Goal: Task Accomplishment & Management: Complete application form

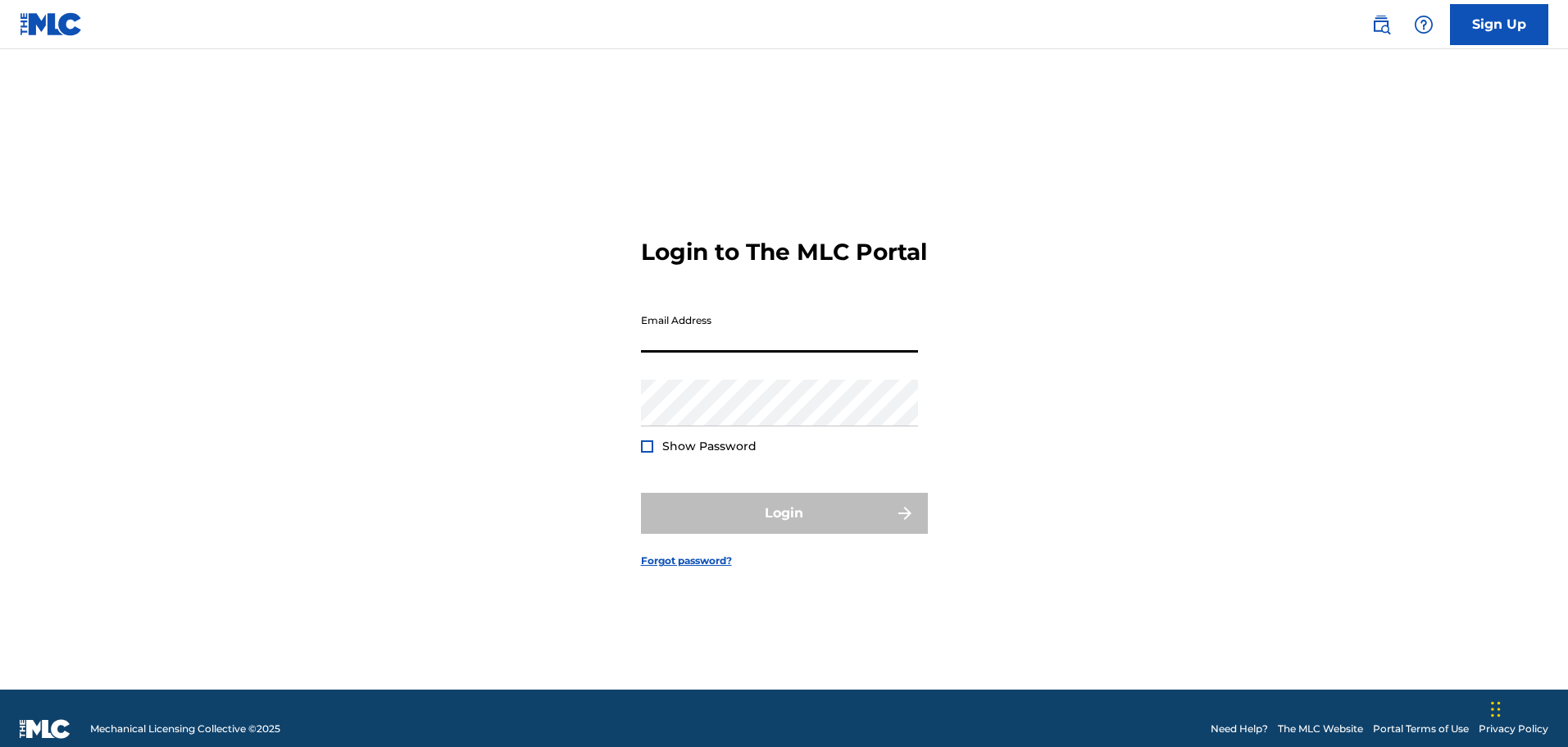
click at [730, 333] on input "Email Address" at bounding box center [780, 328] width 277 height 47
click at [723, 342] on input "Email Address" at bounding box center [780, 328] width 277 height 47
type input "[EMAIL_ADDRESS][DOMAIN_NAME]"
click at [652, 449] on div at bounding box center [647, 447] width 12 height 12
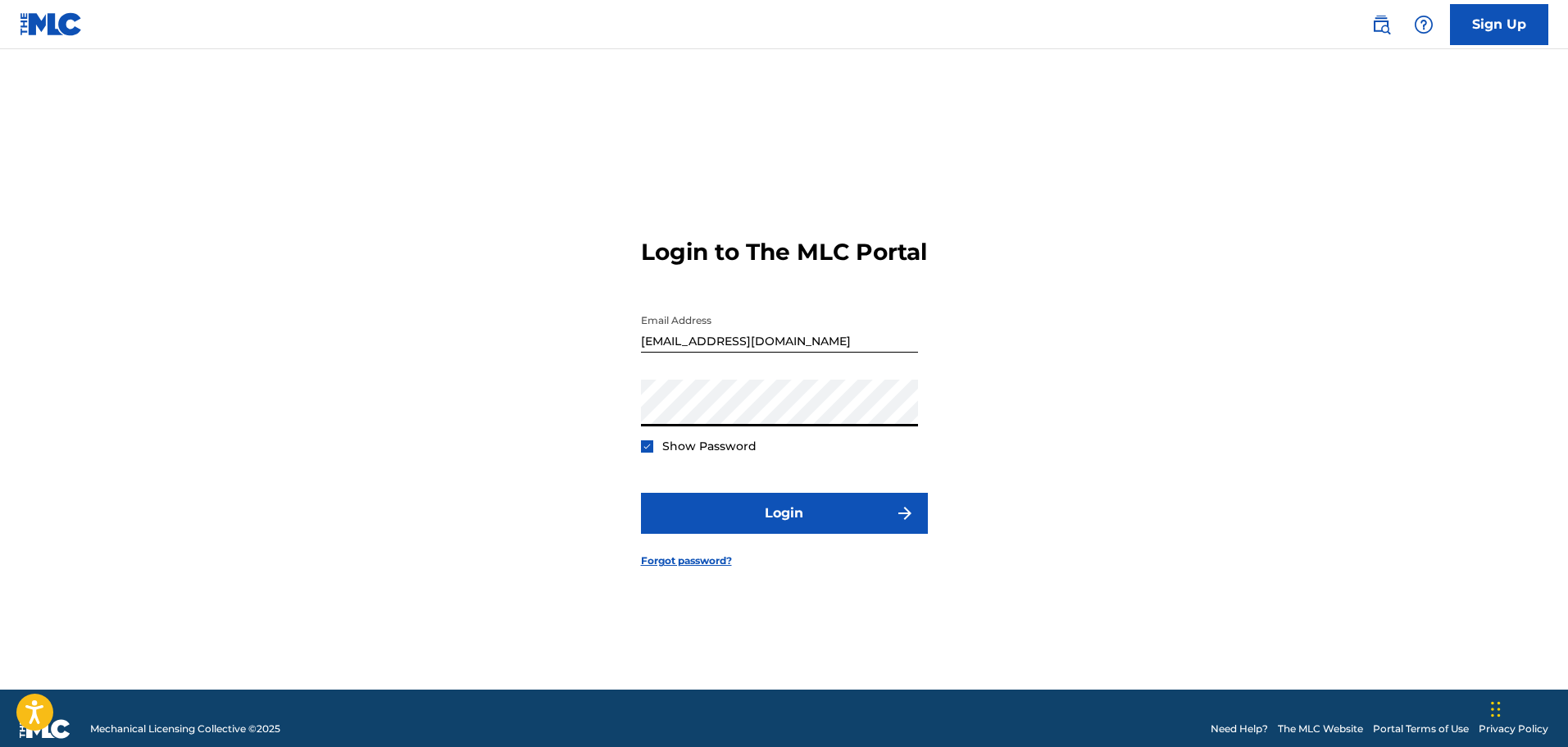
click at [641, 493] on button "Login" at bounding box center [784, 513] width 287 height 41
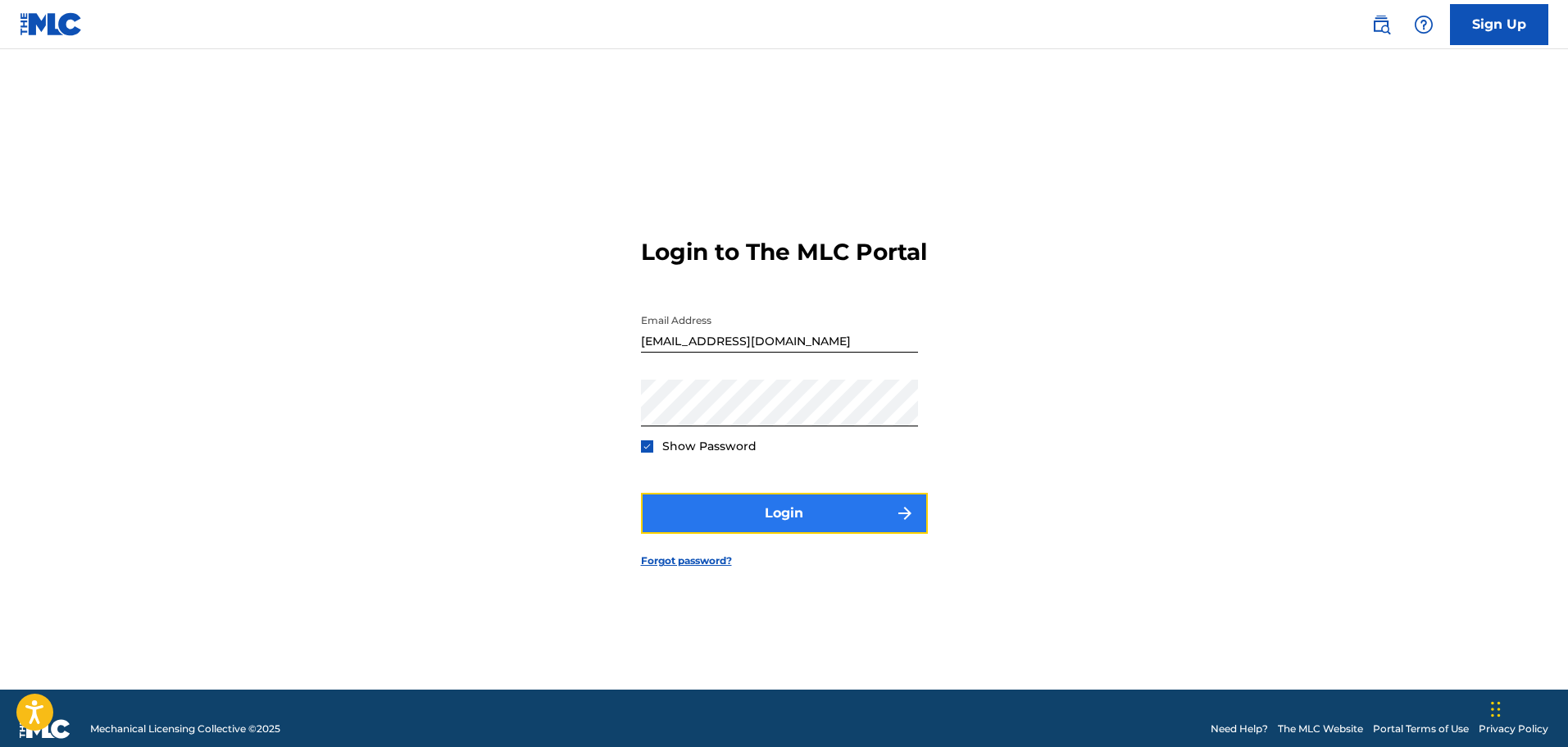
click at [710, 518] on button "Login" at bounding box center [784, 513] width 287 height 41
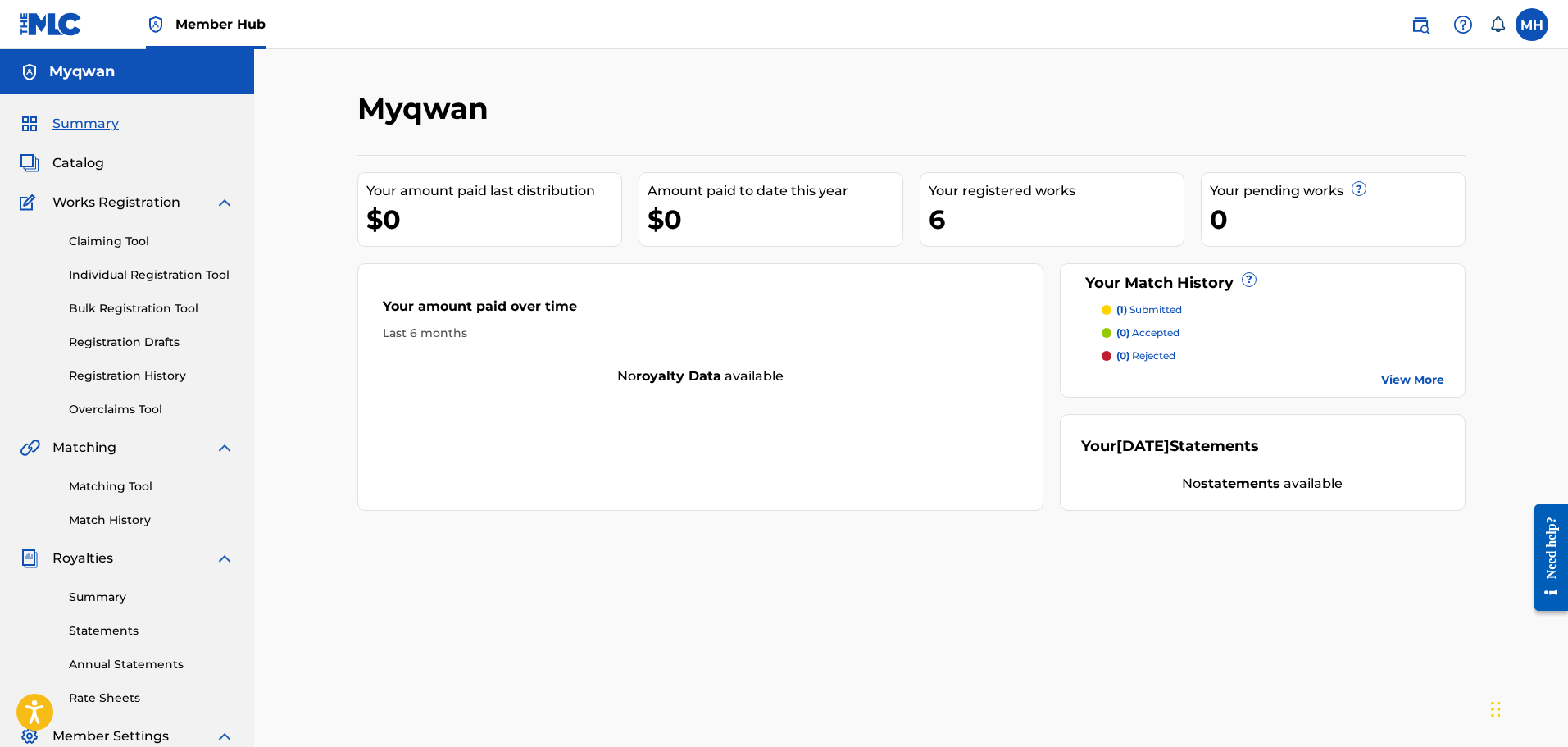
click at [98, 477] on div "Matching Tool Match History" at bounding box center [126, 493] width 215 height 72
click at [98, 490] on link "Matching Tool" at bounding box center [152, 487] width 166 height 18
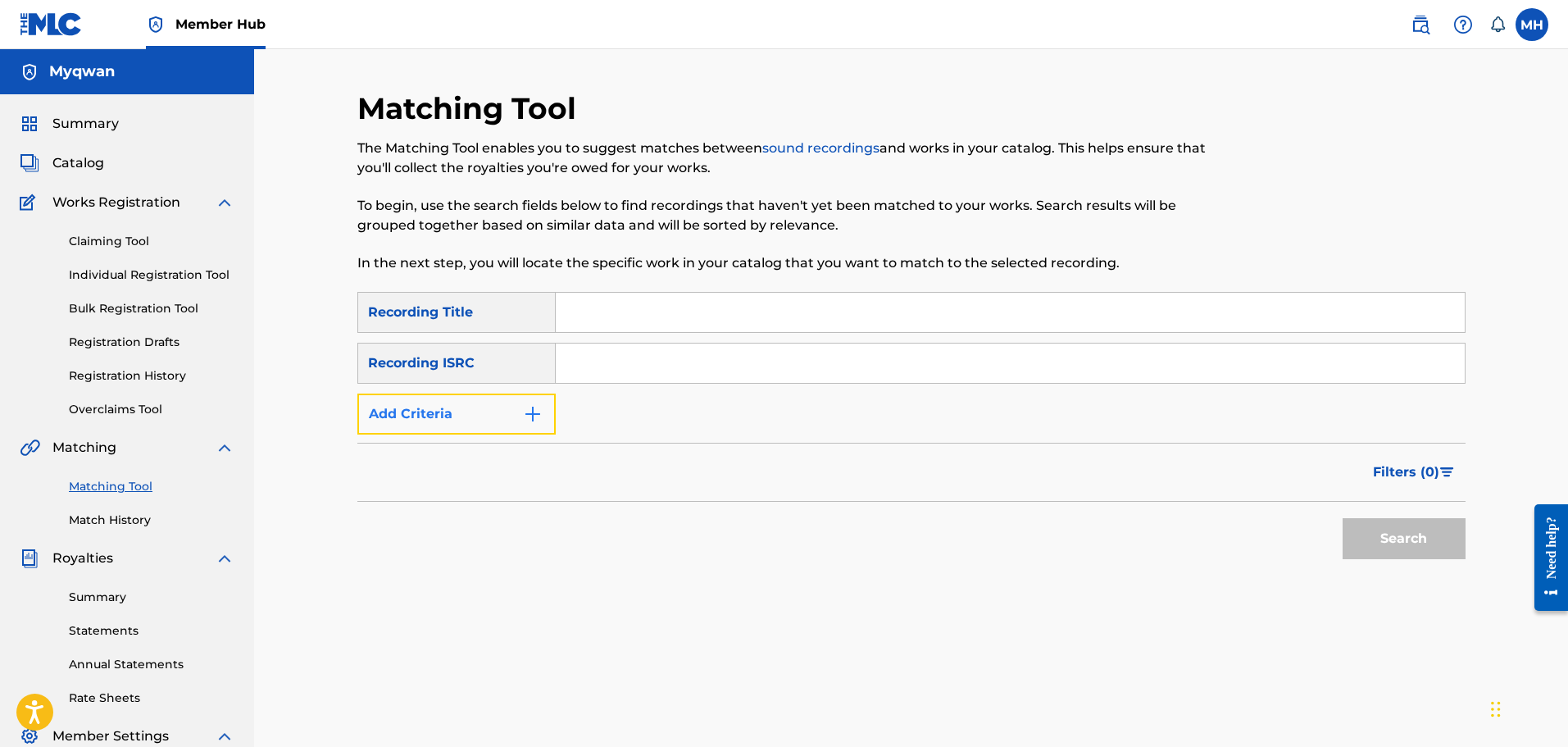
click at [509, 419] on button "Add Criteria" at bounding box center [456, 414] width 199 height 41
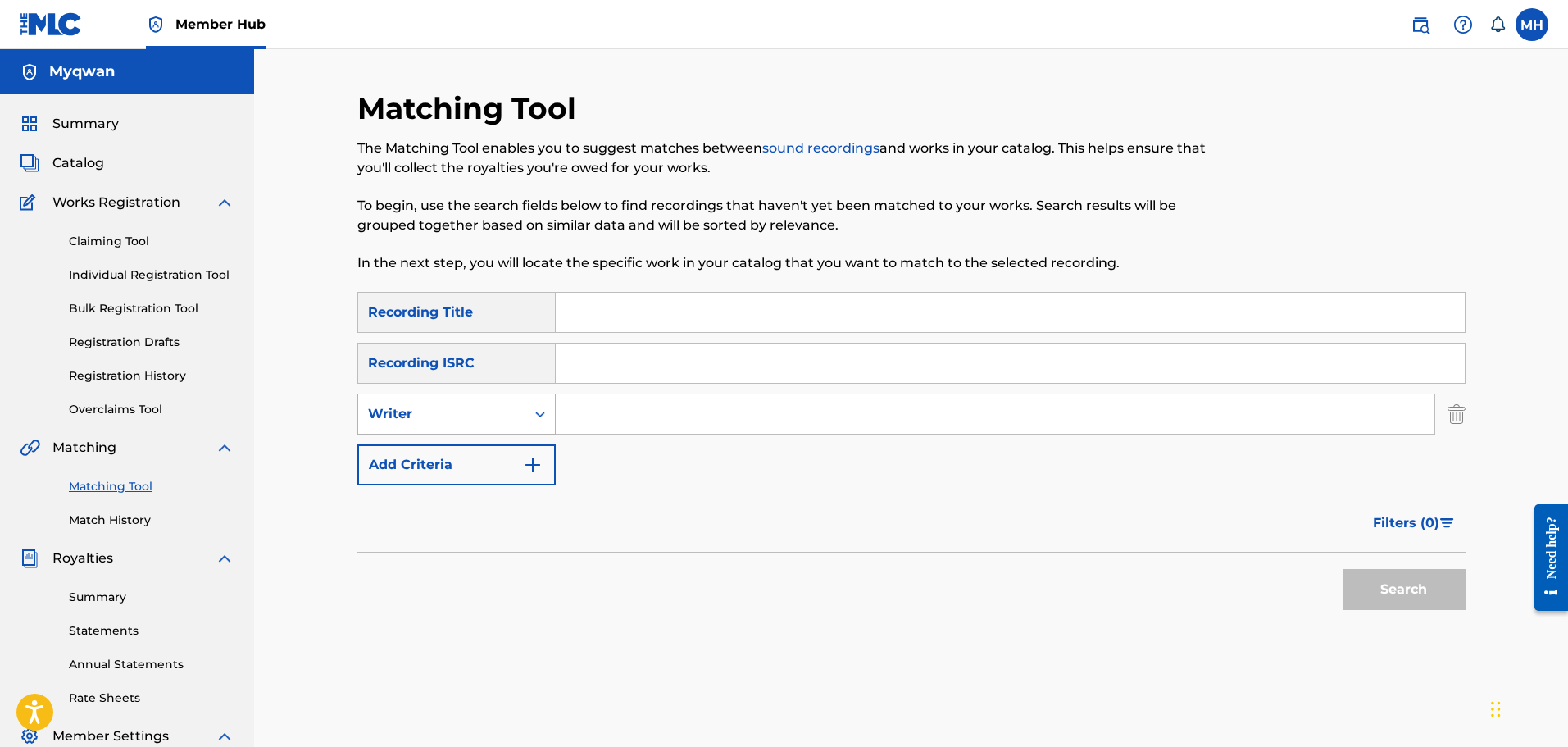
click at [484, 405] on div "Writer" at bounding box center [441, 414] width 147 height 19
click at [602, 419] on input "Search Form" at bounding box center [995, 414] width 878 height 40
type input "myqwan"
click at [1343, 569] on button "Search" at bounding box center [1404, 589] width 123 height 41
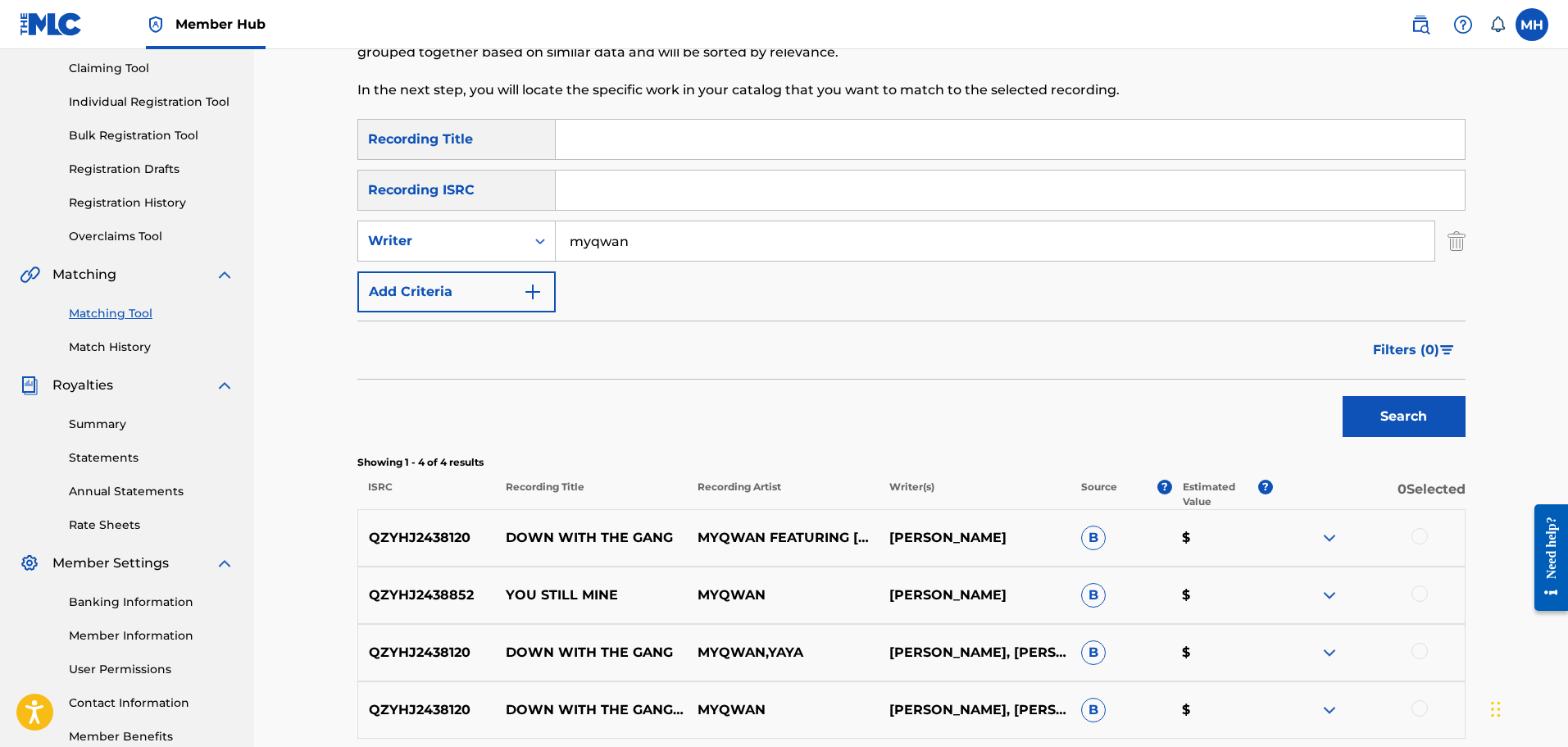
scroll to position [171, 0]
click at [488, 262] on div "Writer" at bounding box center [456, 243] width 199 height 41
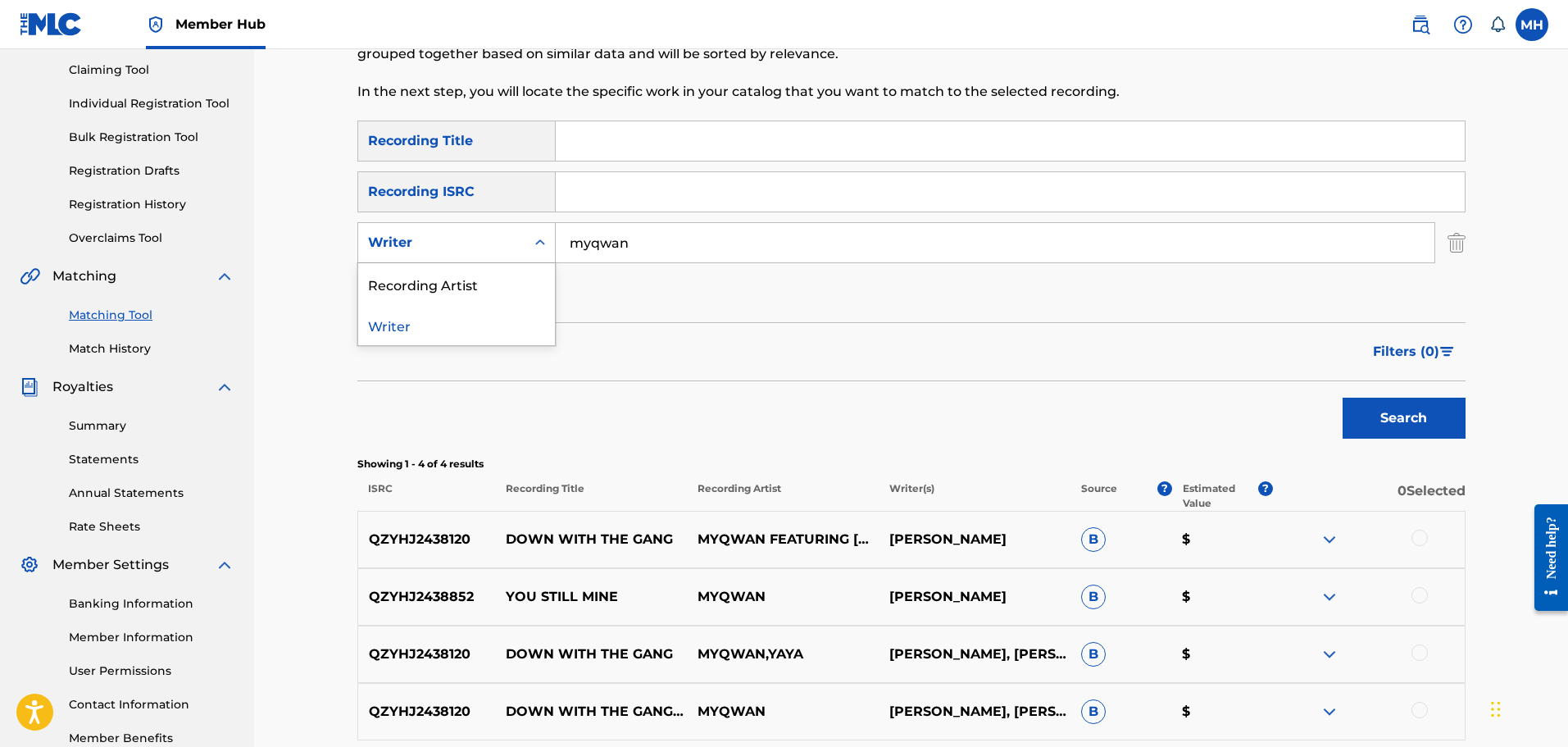
click at [489, 321] on div "Writer" at bounding box center [456, 325] width 197 height 41
click at [475, 257] on div "Writer" at bounding box center [441, 242] width 167 height 31
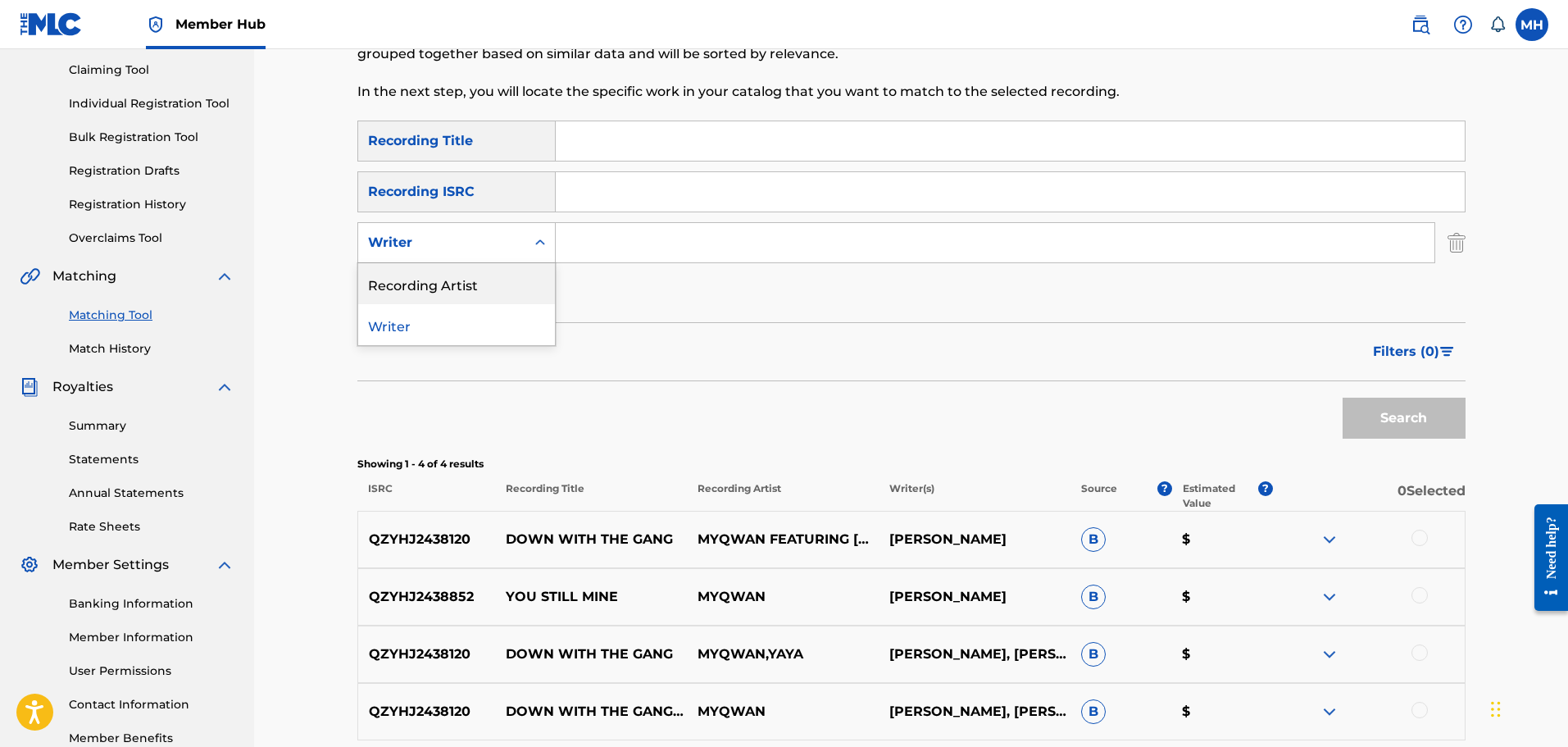
drag, startPoint x: 483, startPoint y: 298, endPoint x: 545, endPoint y: 291, distance: 62.4
click at [531, 292] on div "Recording Artist" at bounding box center [456, 283] width 197 height 41
click at [614, 237] on input "Search Form" at bounding box center [995, 243] width 878 height 40
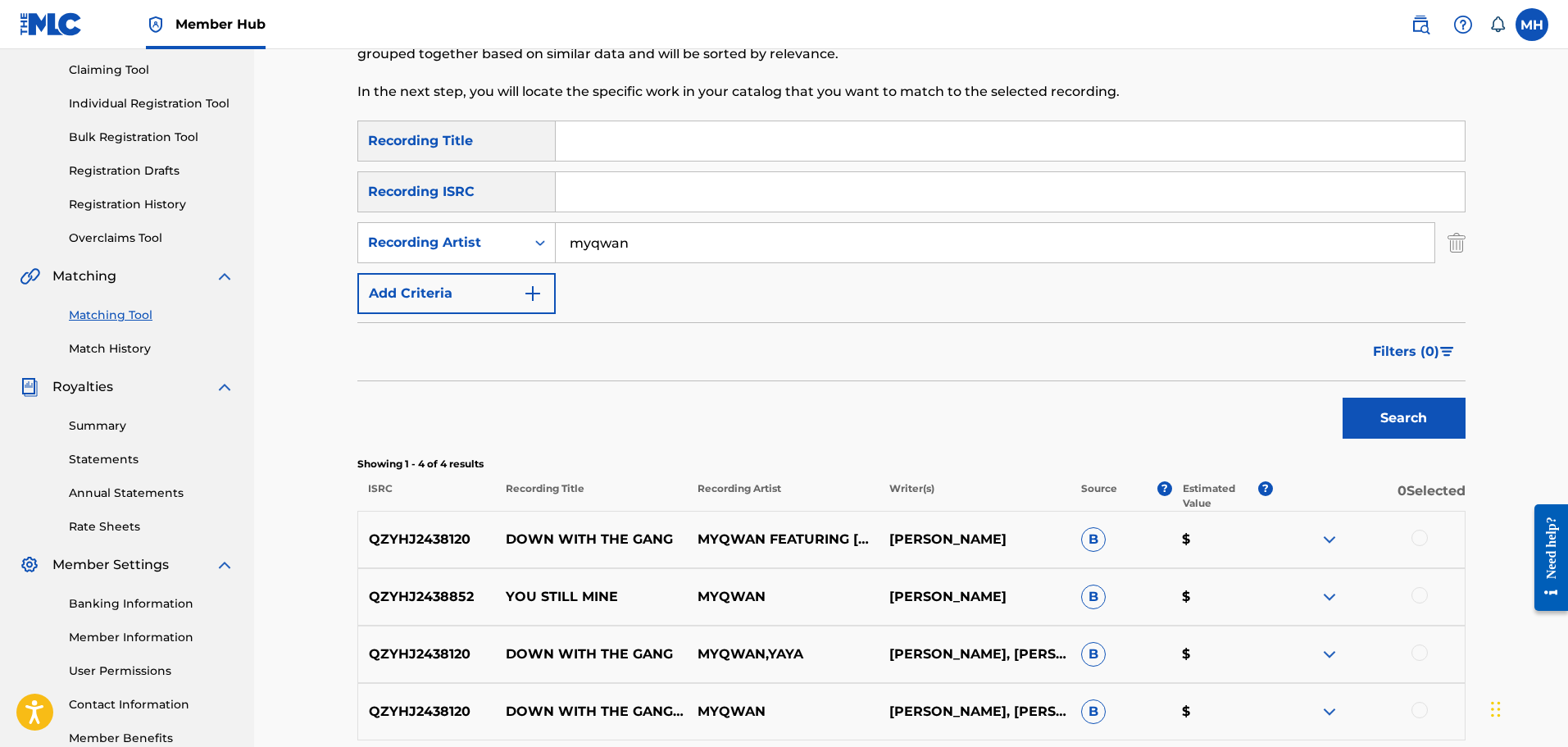
type input "myqwan"
click at [1343, 397] on button "Search" at bounding box center [1404, 418] width 123 height 41
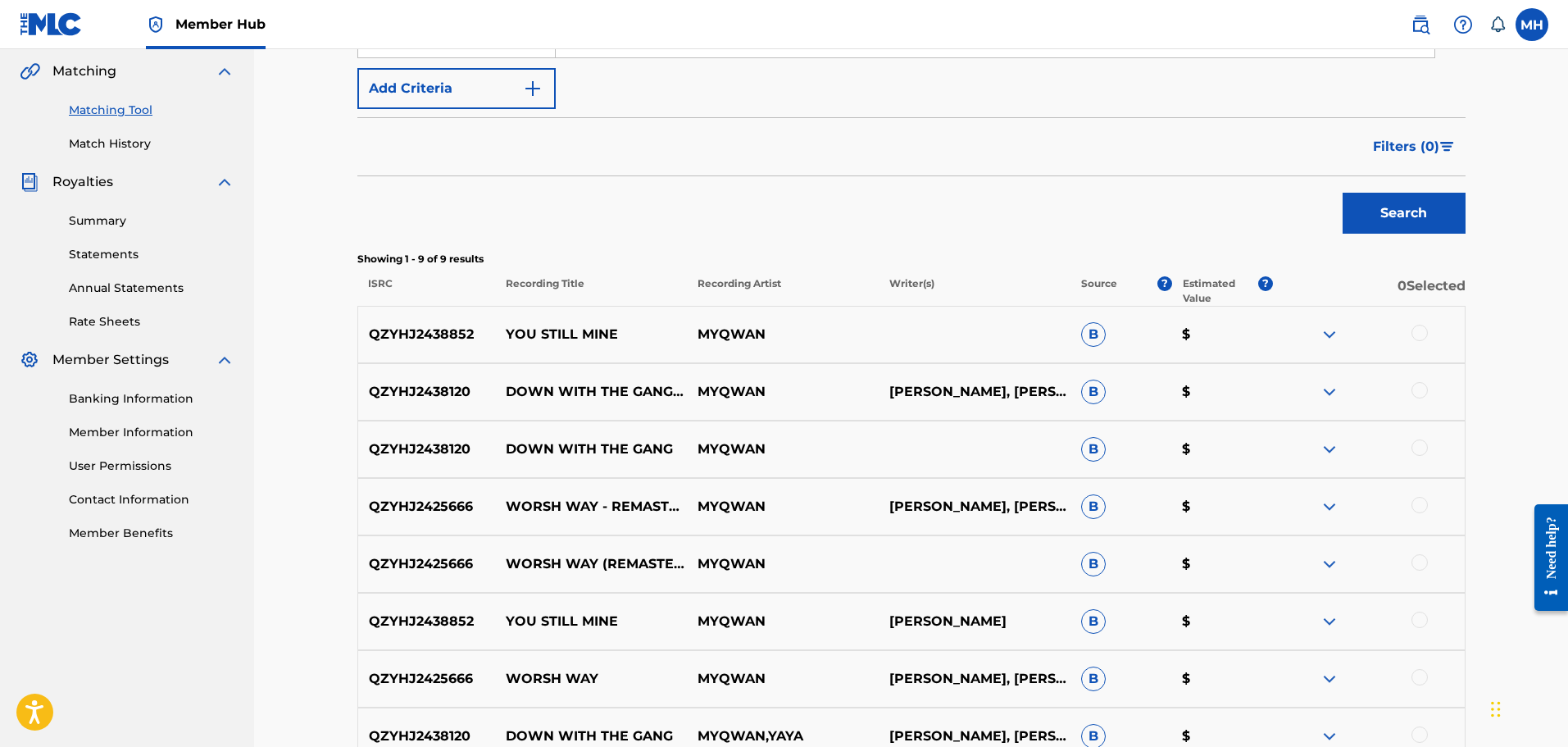
scroll to position [360, 0]
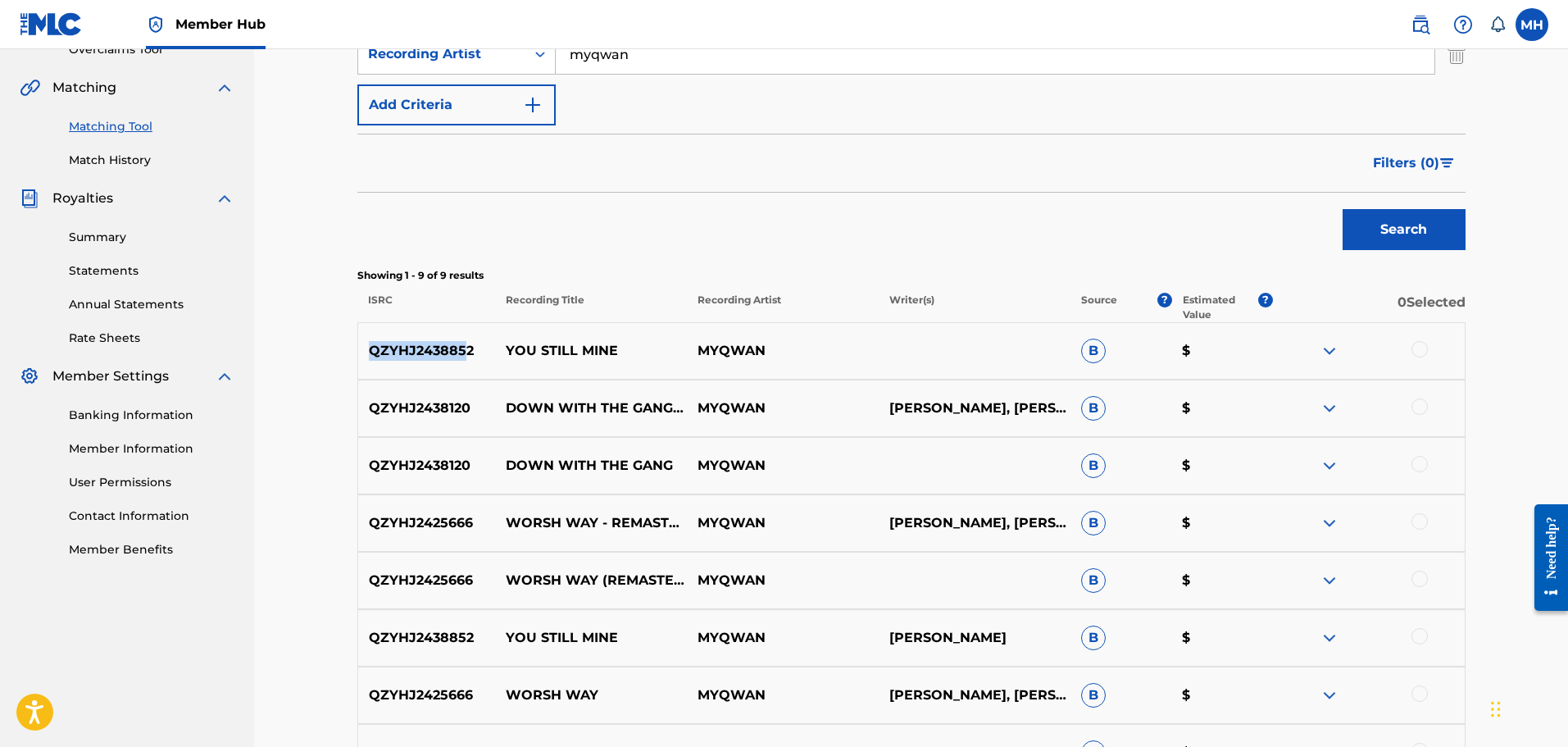
drag, startPoint x: 469, startPoint y: 343, endPoint x: 348, endPoint y: 352, distance: 121.3
click at [348, 352] on div "Matching Tool The Matching Tool enables you to suggest matches between sound re…" at bounding box center [912, 325] width 1148 height 1190
drag, startPoint x: 471, startPoint y: 344, endPoint x: 351, endPoint y: 351, distance: 120.2
click at [351, 351] on div "Matching Tool The Matching Tool enables you to suggest matches between sound re…" at bounding box center [912, 325] width 1148 height 1190
copy p "QZYHJ2438852"
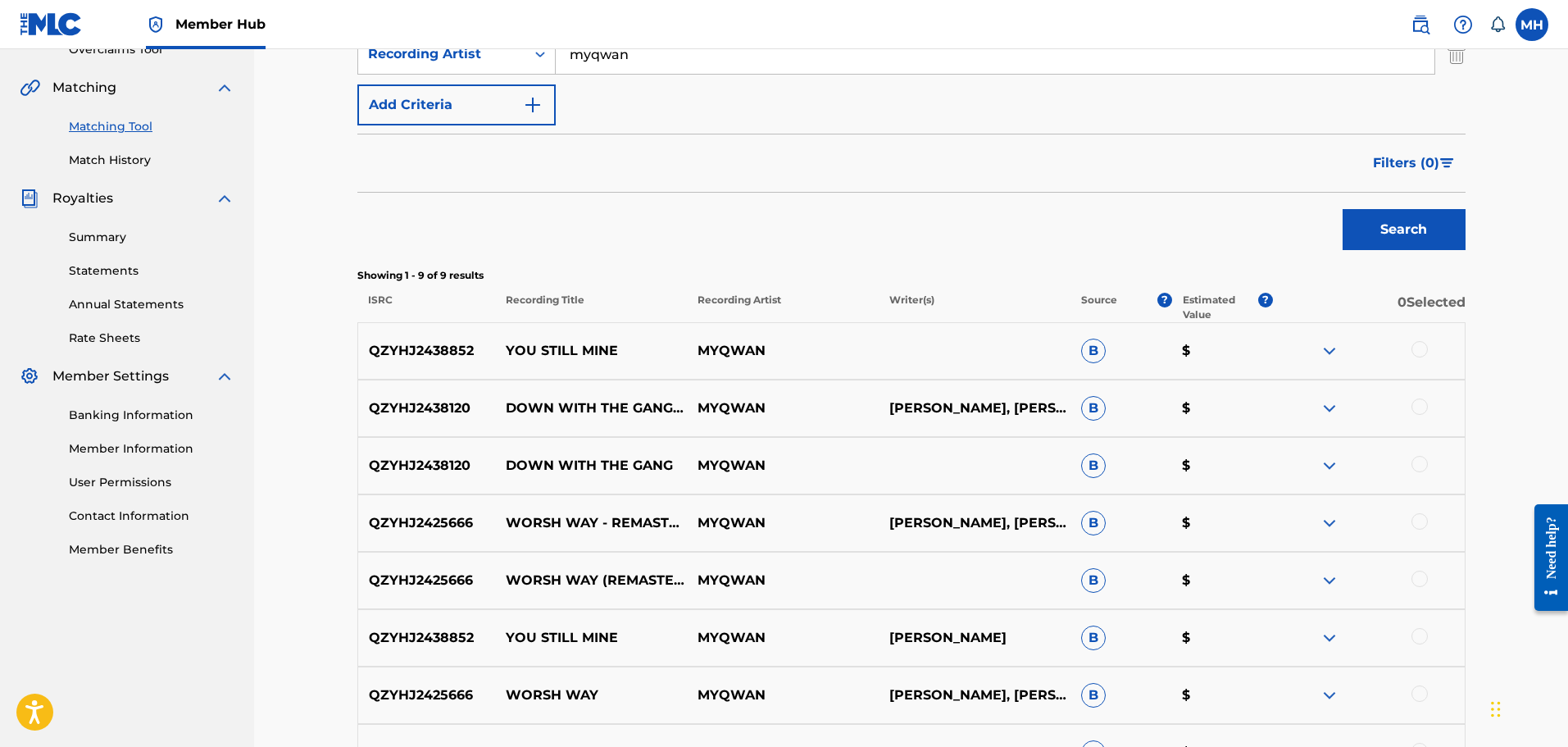
click at [1415, 344] on div at bounding box center [1420, 349] width 17 height 17
click at [1153, 592] on p "B" at bounding box center [1121, 581] width 102 height 25
click at [1147, 601] on button "Match 1 Group" at bounding box center [1152, 613] width 181 height 41
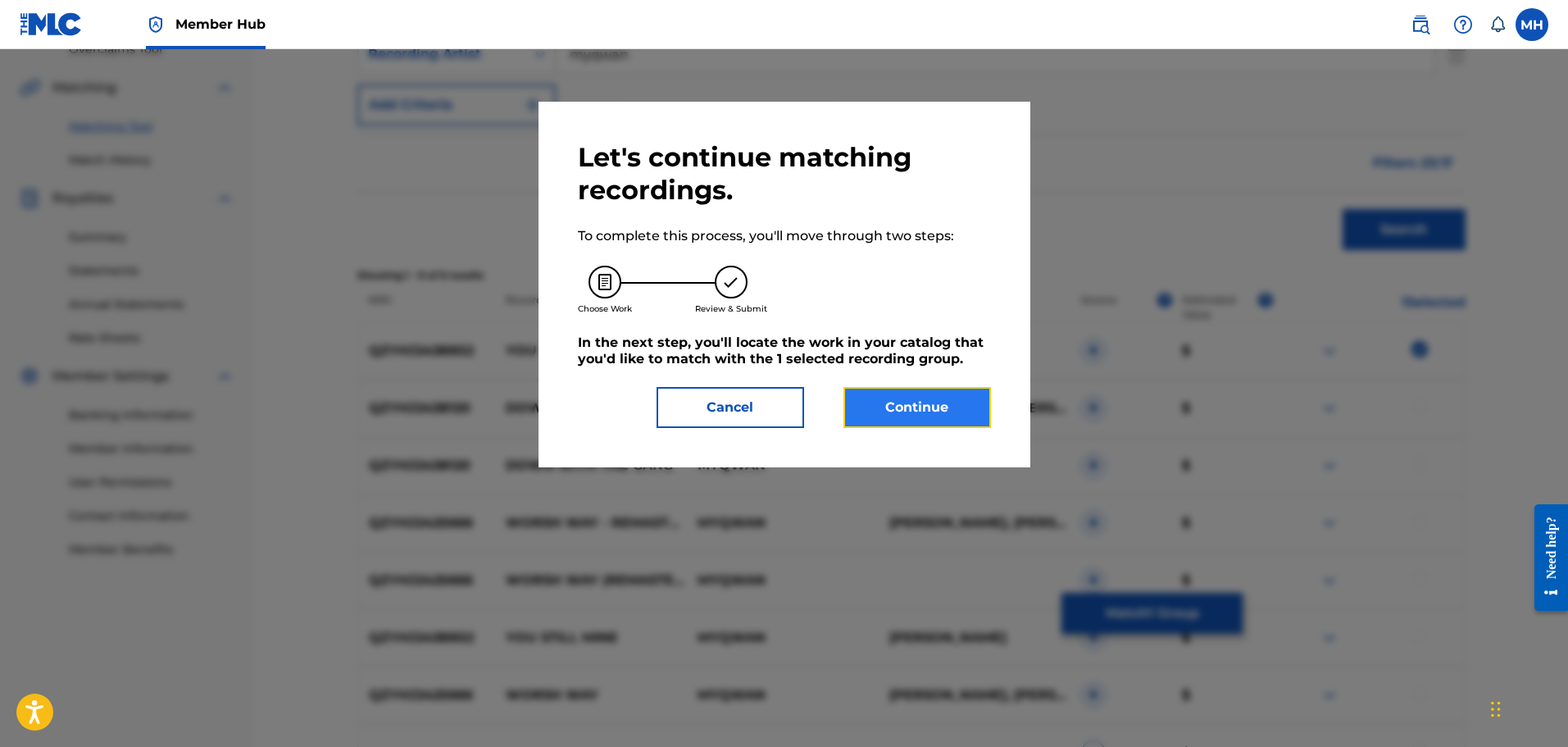
click at [872, 404] on button "Continue" at bounding box center [917, 407] width 147 height 41
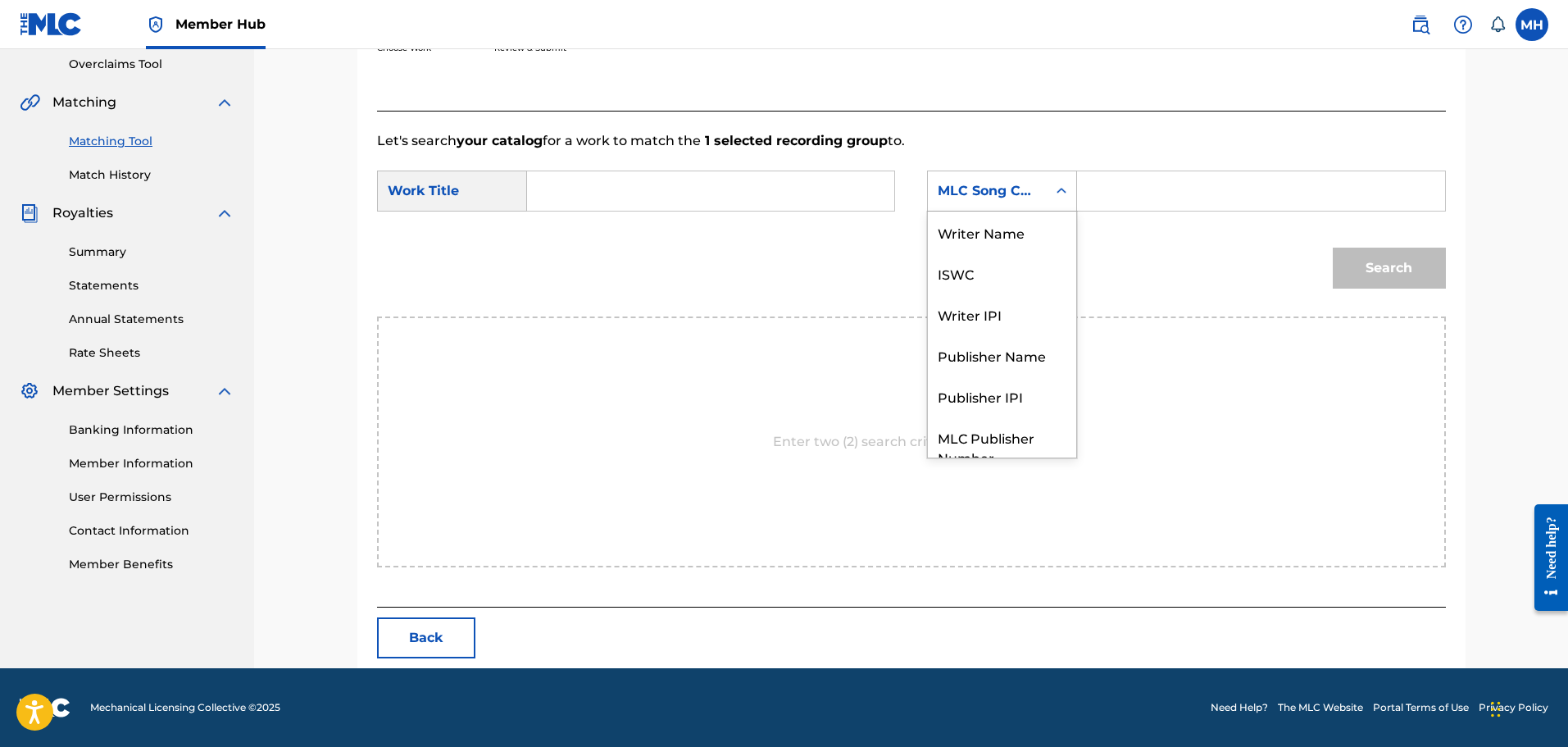
scroll to position [61, 0]
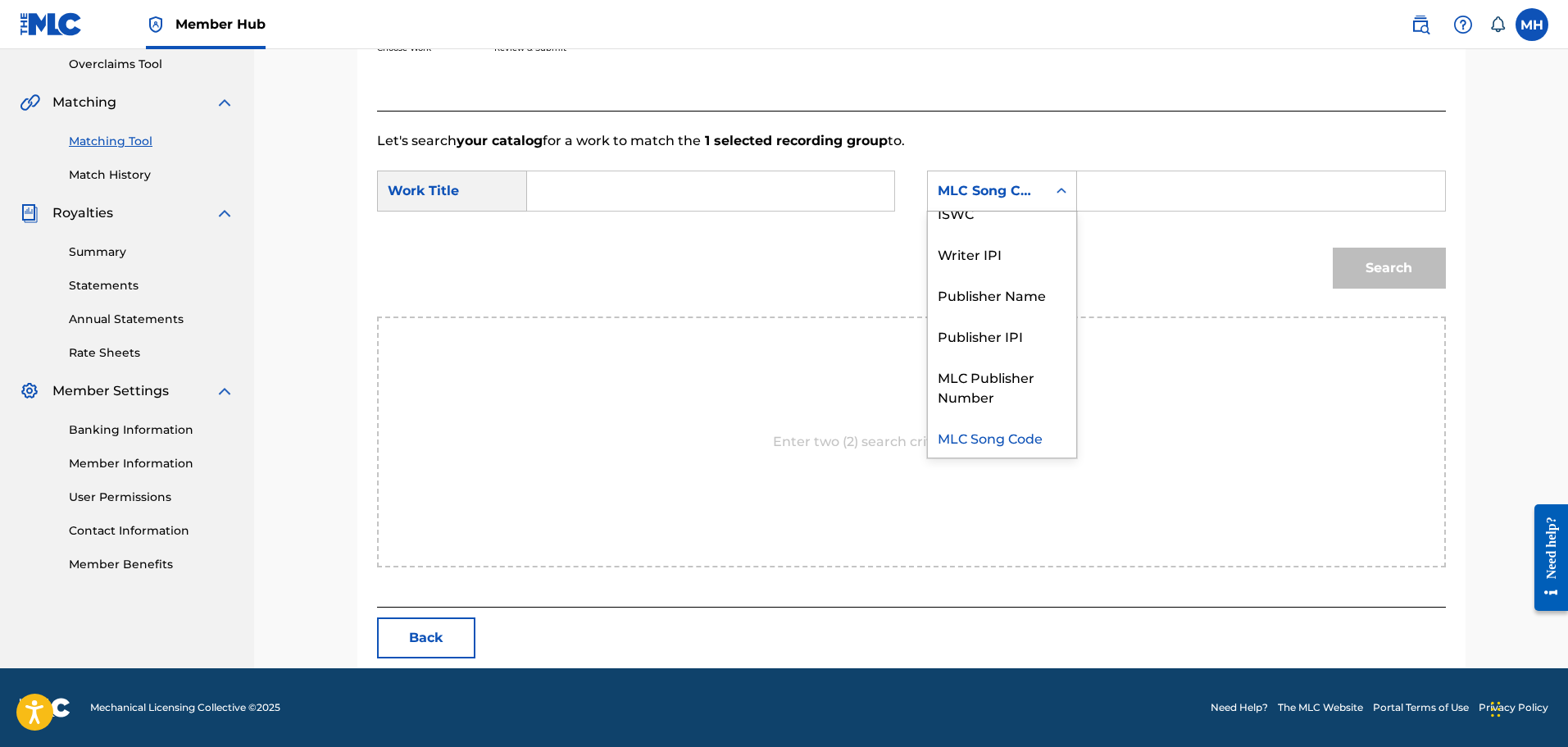
click at [1034, 192] on div "MLC Song Code" at bounding box center [987, 191] width 99 height 19
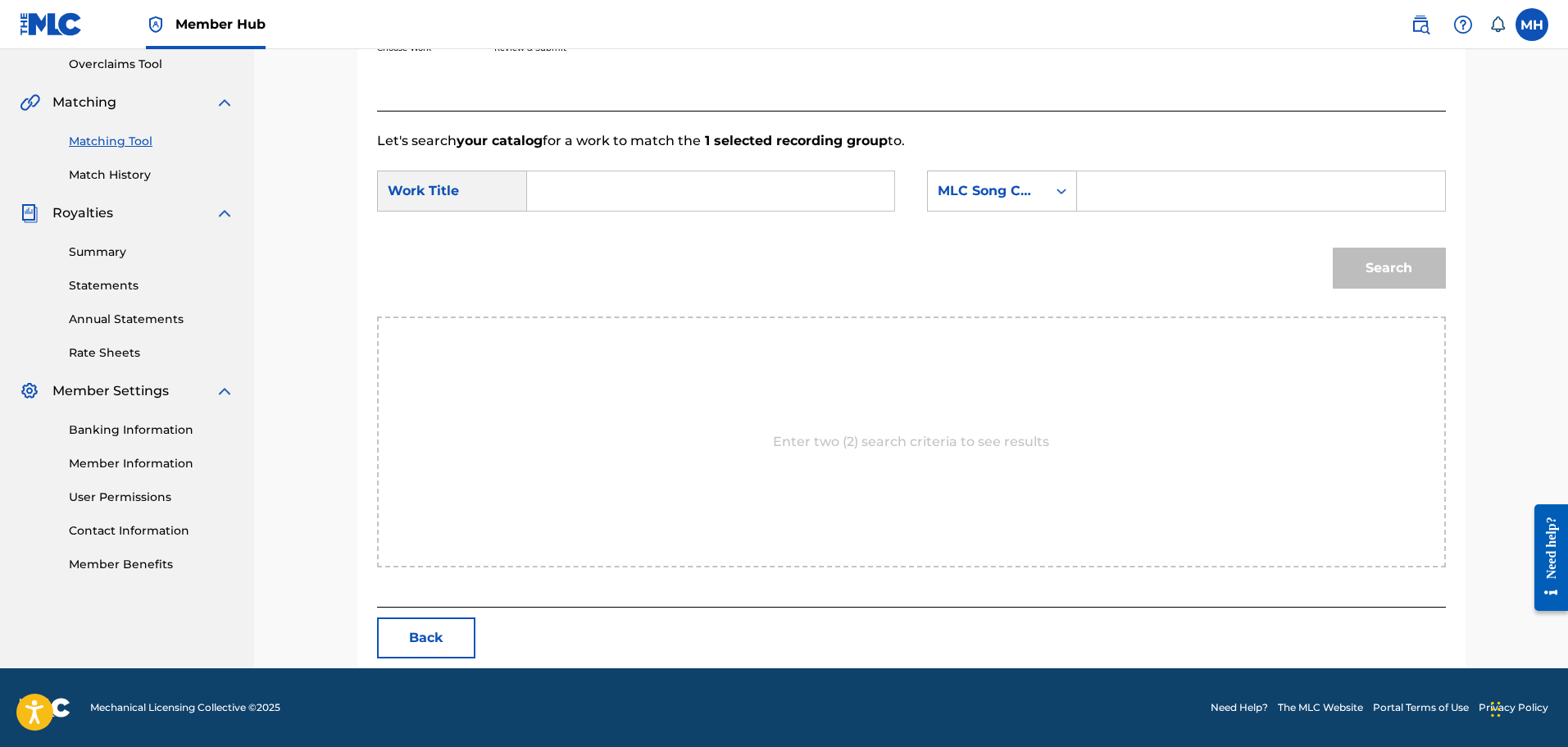
click at [468, 189] on div "Work Title" at bounding box center [452, 191] width 150 height 41
click at [618, 182] on input "Search Form" at bounding box center [711, 191] width 339 height 40
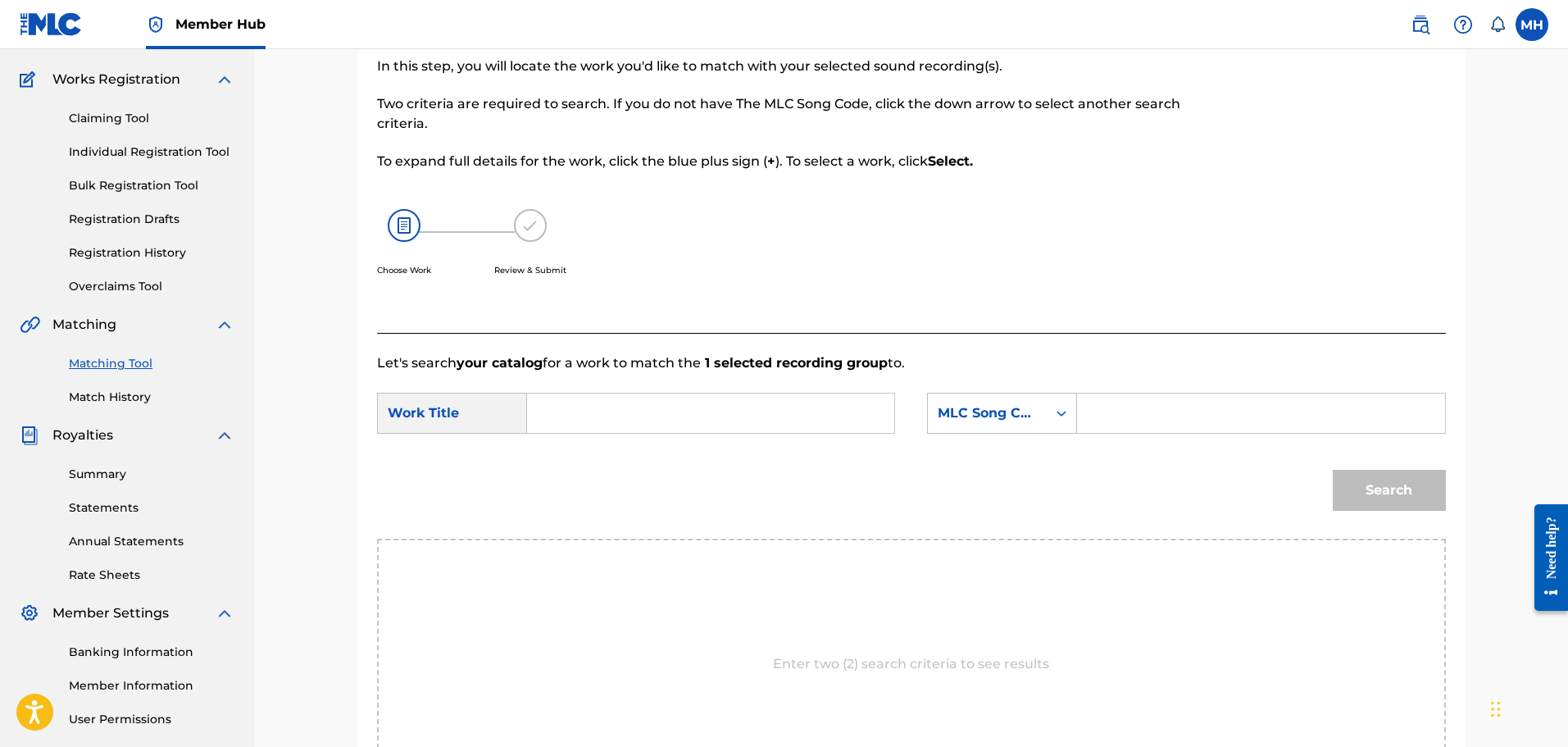
scroll to position [122, 0]
type input "You still Mine"
click at [1094, 407] on input "Search Form" at bounding box center [1261, 414] width 339 height 40
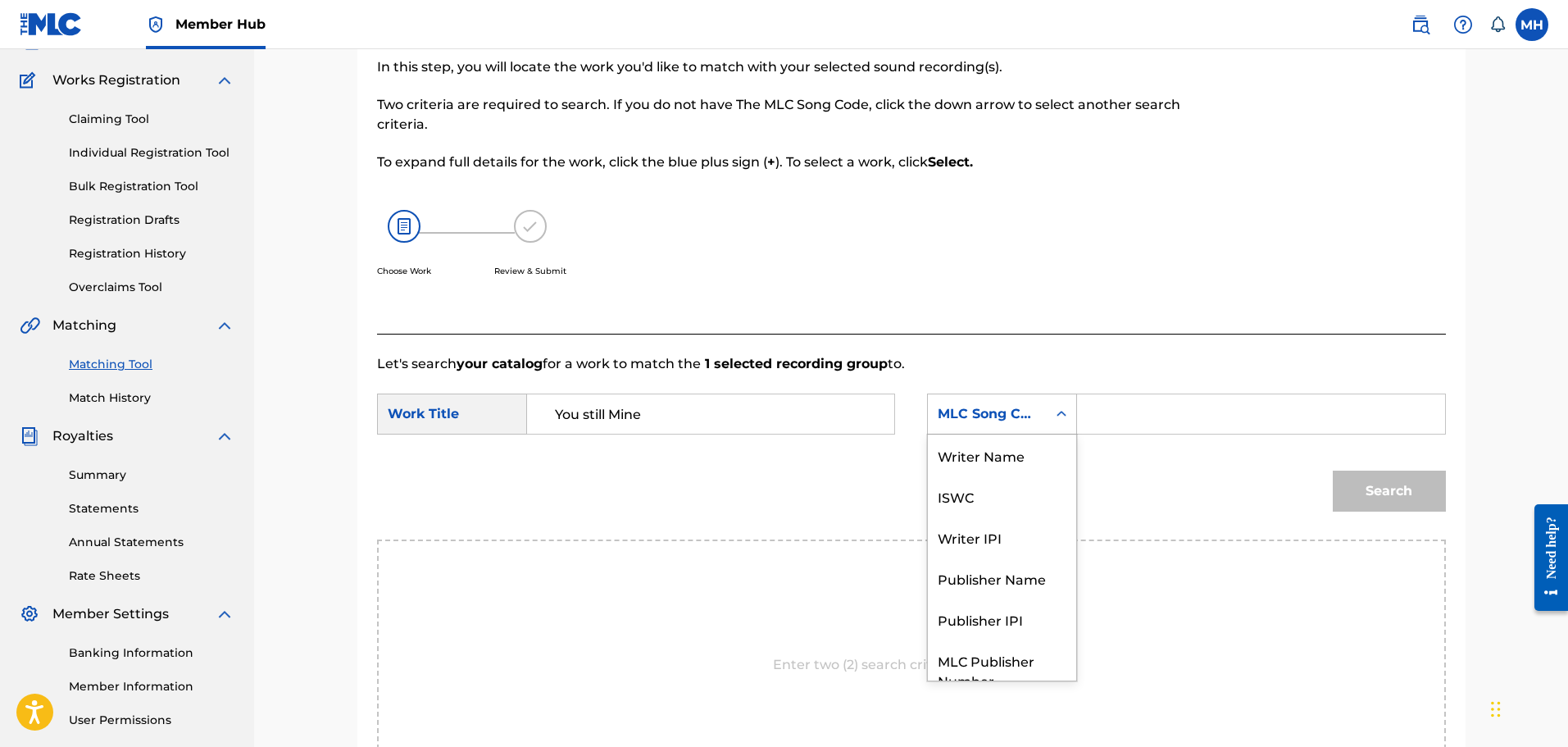
scroll to position [61, 0]
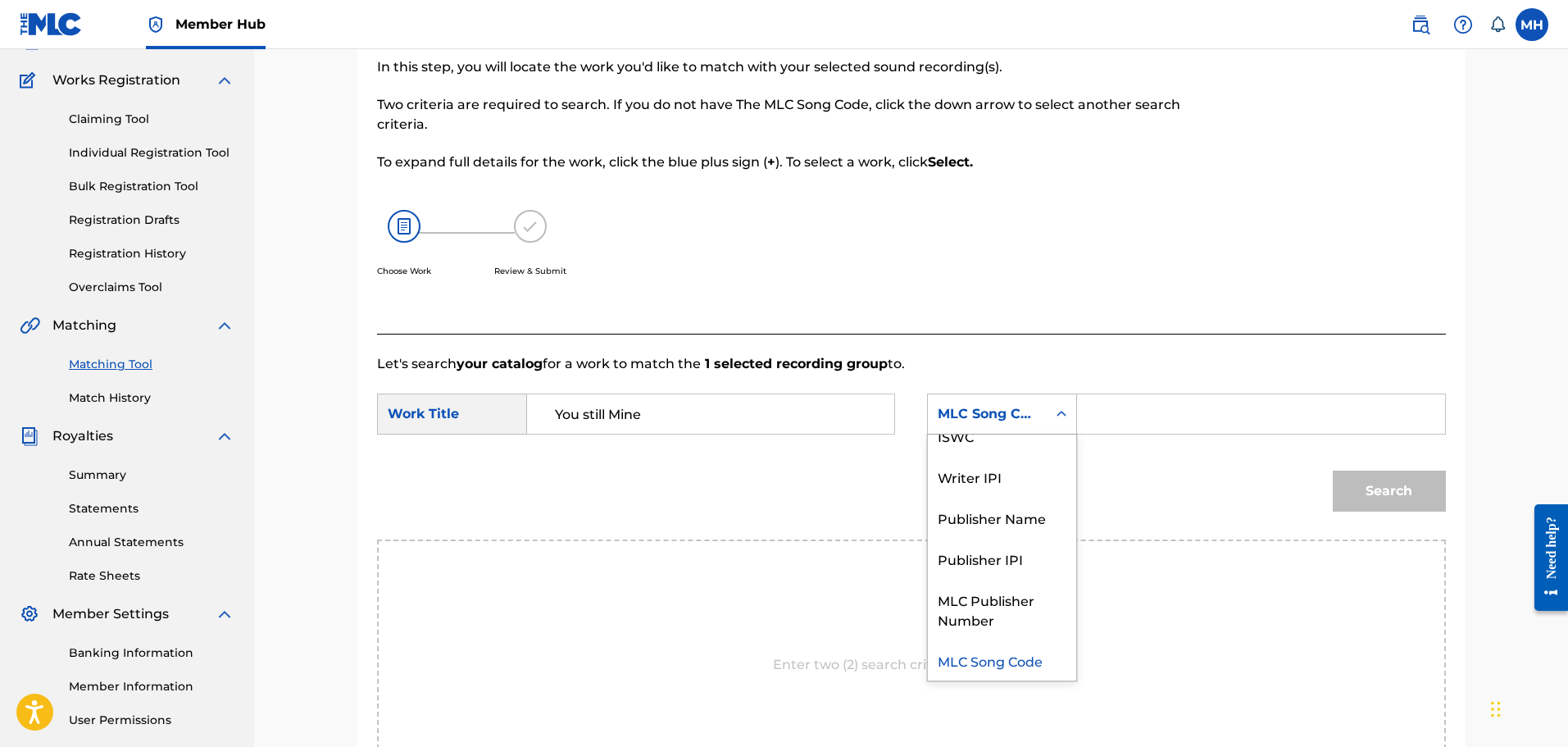
click at [1037, 414] on div "MLC Song Code" at bounding box center [987, 414] width 99 height 19
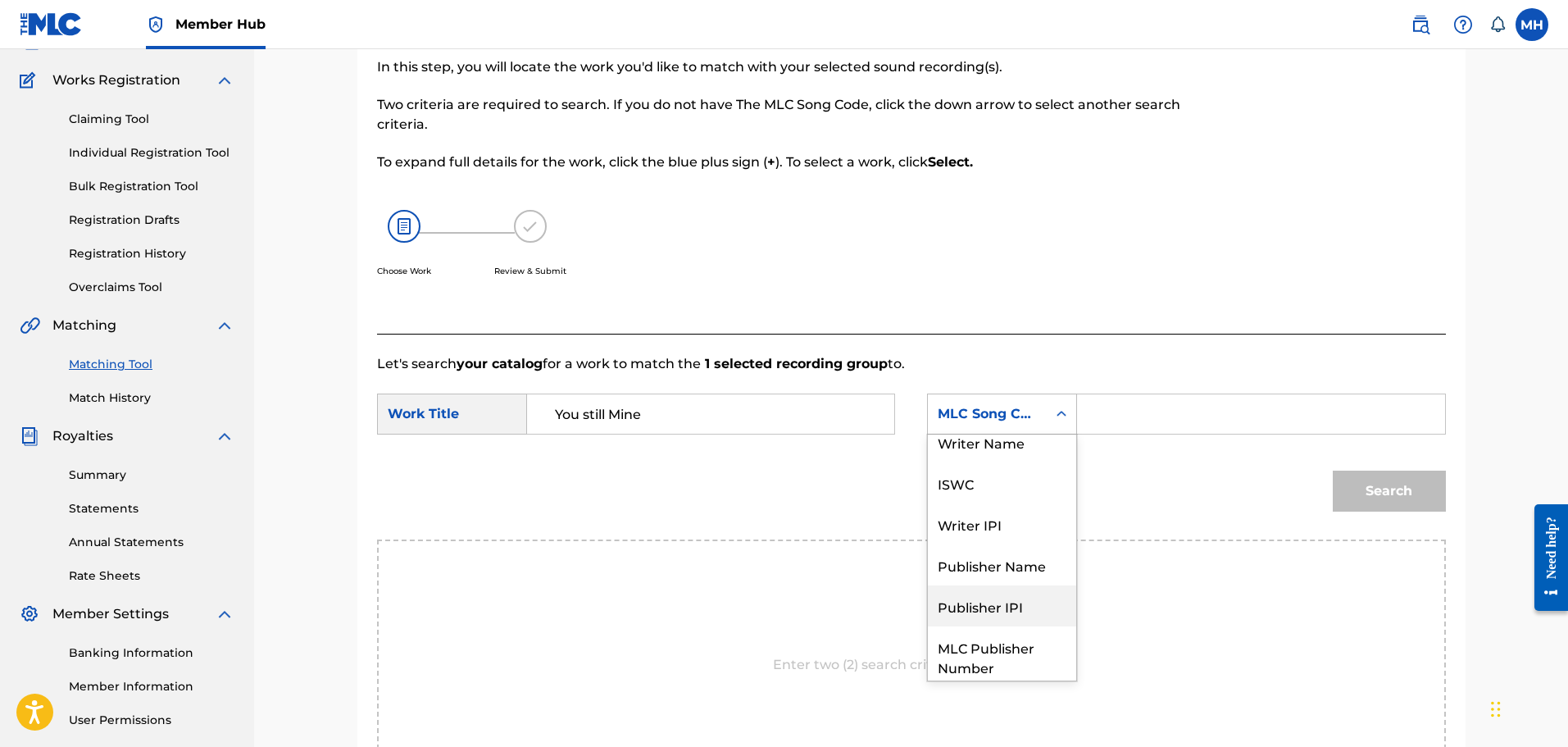
scroll to position [0, 0]
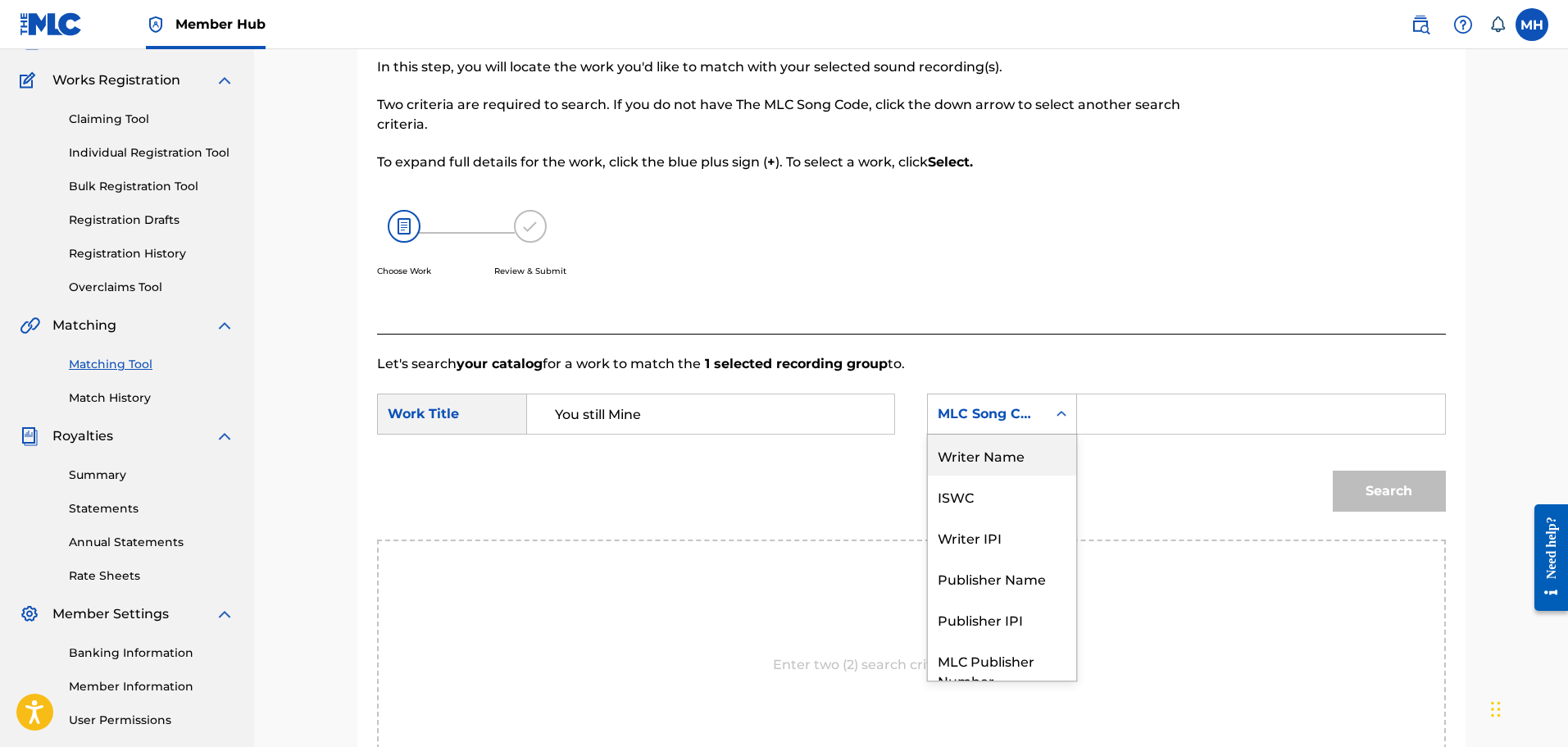
click at [985, 455] on div "Writer Name" at bounding box center [1002, 455] width 148 height 41
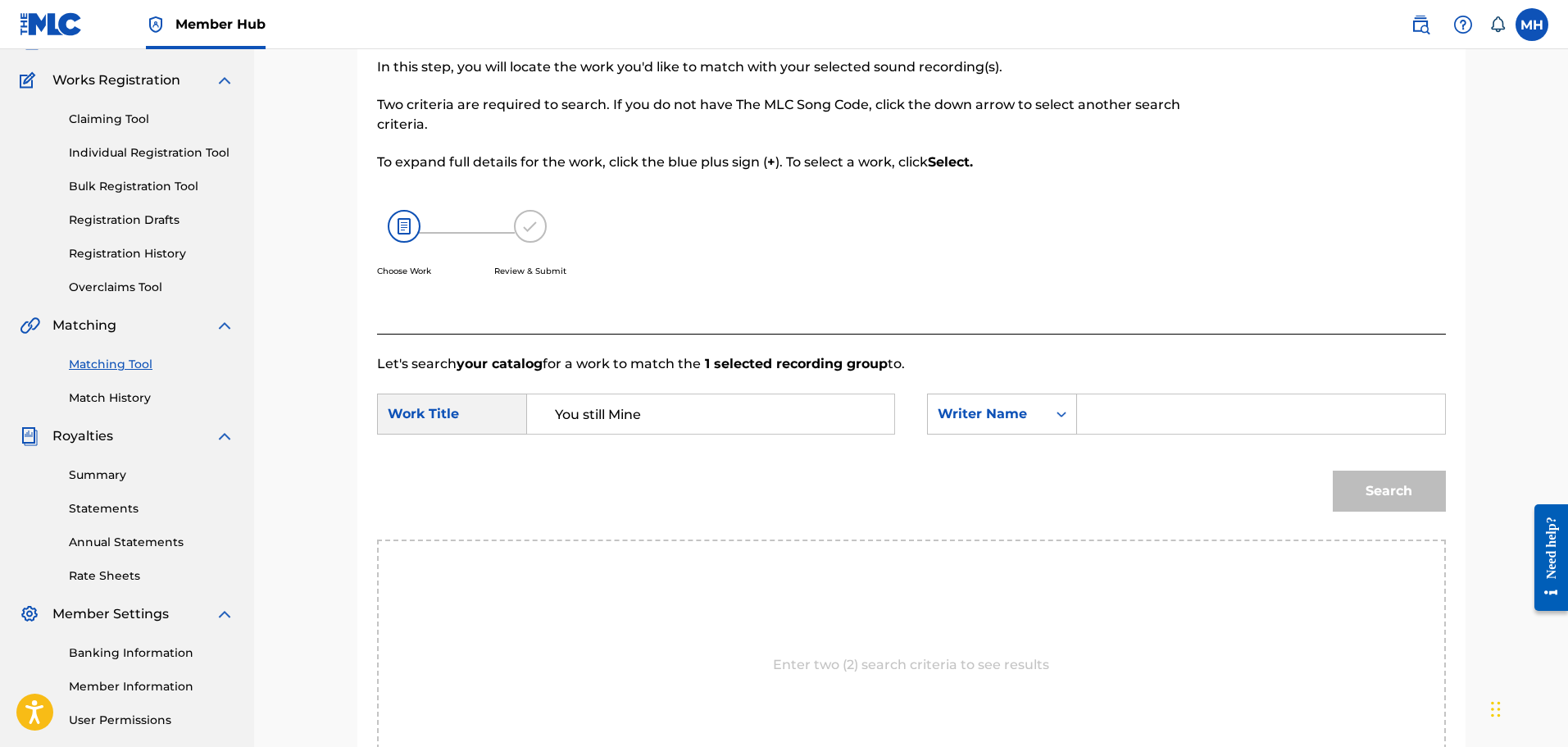
click at [1093, 422] on input "Search Form" at bounding box center [1261, 414] width 339 height 40
click at [1333, 471] on button "Search" at bounding box center [1390, 491] width 113 height 41
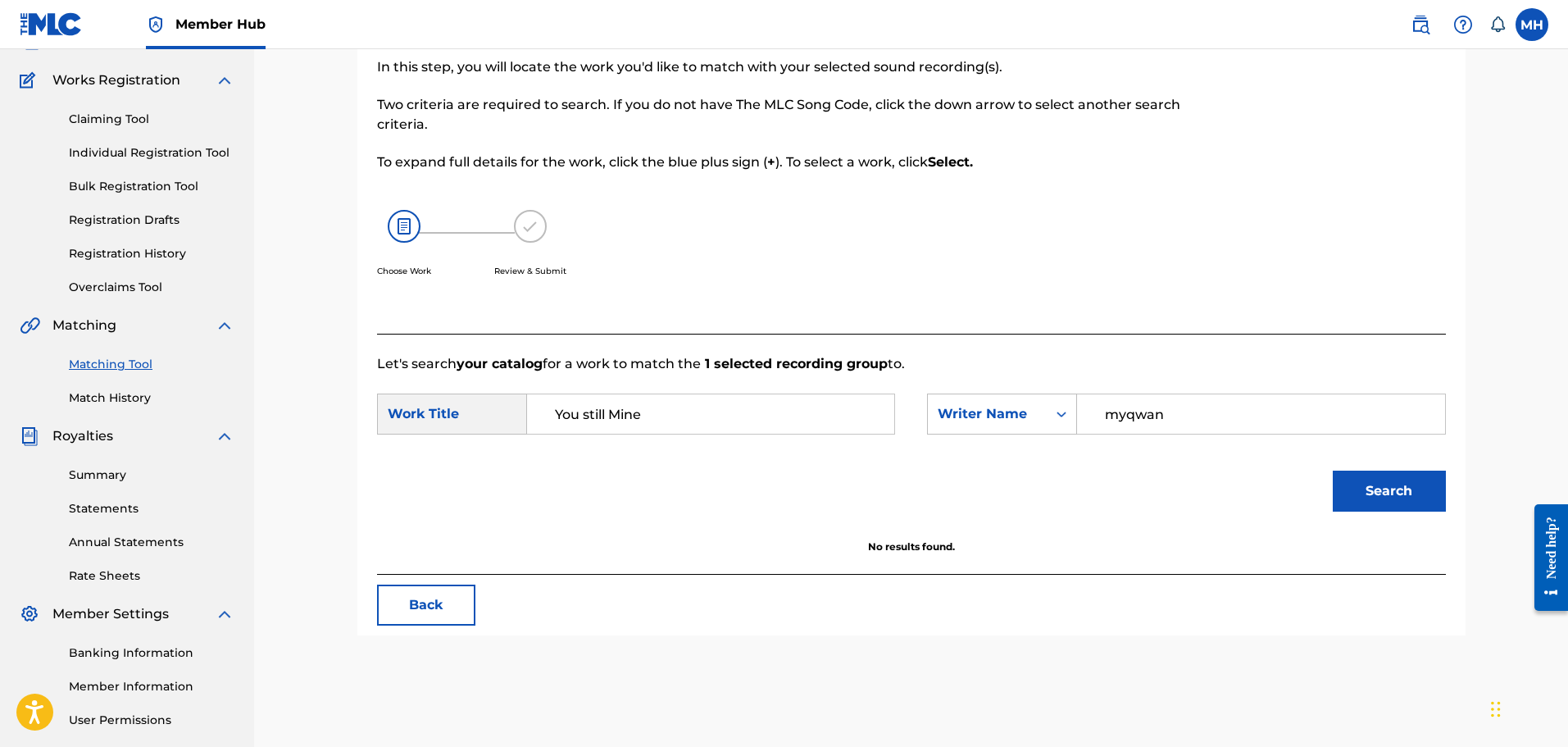
click at [1333, 471] on button "Search" at bounding box center [1390, 491] width 113 height 41
type input "m"
type input "[PERSON_NAME]"
click at [1333, 471] on button "Search" at bounding box center [1390, 491] width 113 height 41
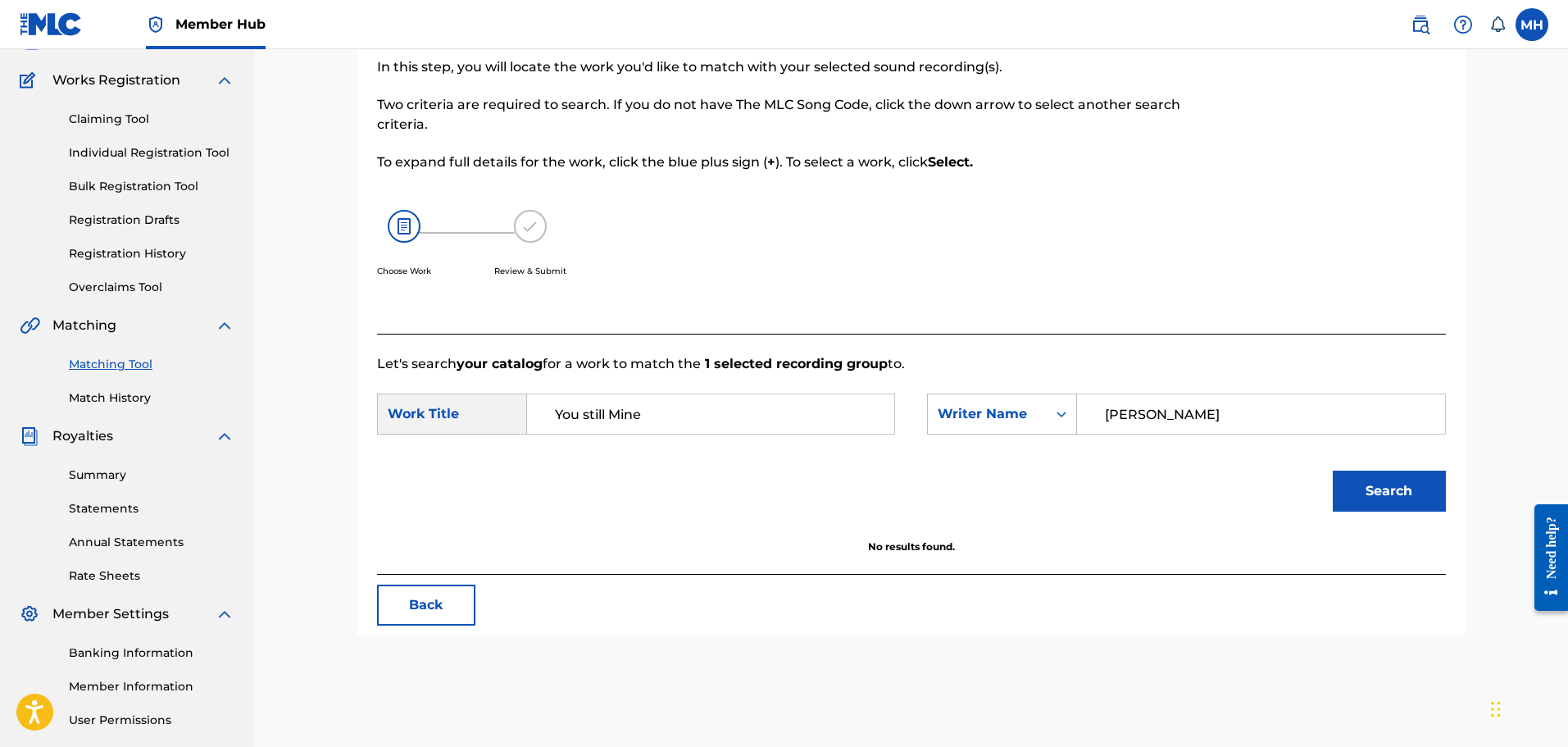
drag, startPoint x: 772, startPoint y: 409, endPoint x: 434, endPoint y: 404, distance: 338.0
click at [434, 404] on div "SearchWithCriteria38cc2767-d9c0-4dea-a975-d0c7587b35b6 Work Title You still Mine" at bounding box center [636, 414] width 518 height 41
click at [1333, 471] on button "Search" at bounding box center [1390, 491] width 113 height 41
type input "gods plan"
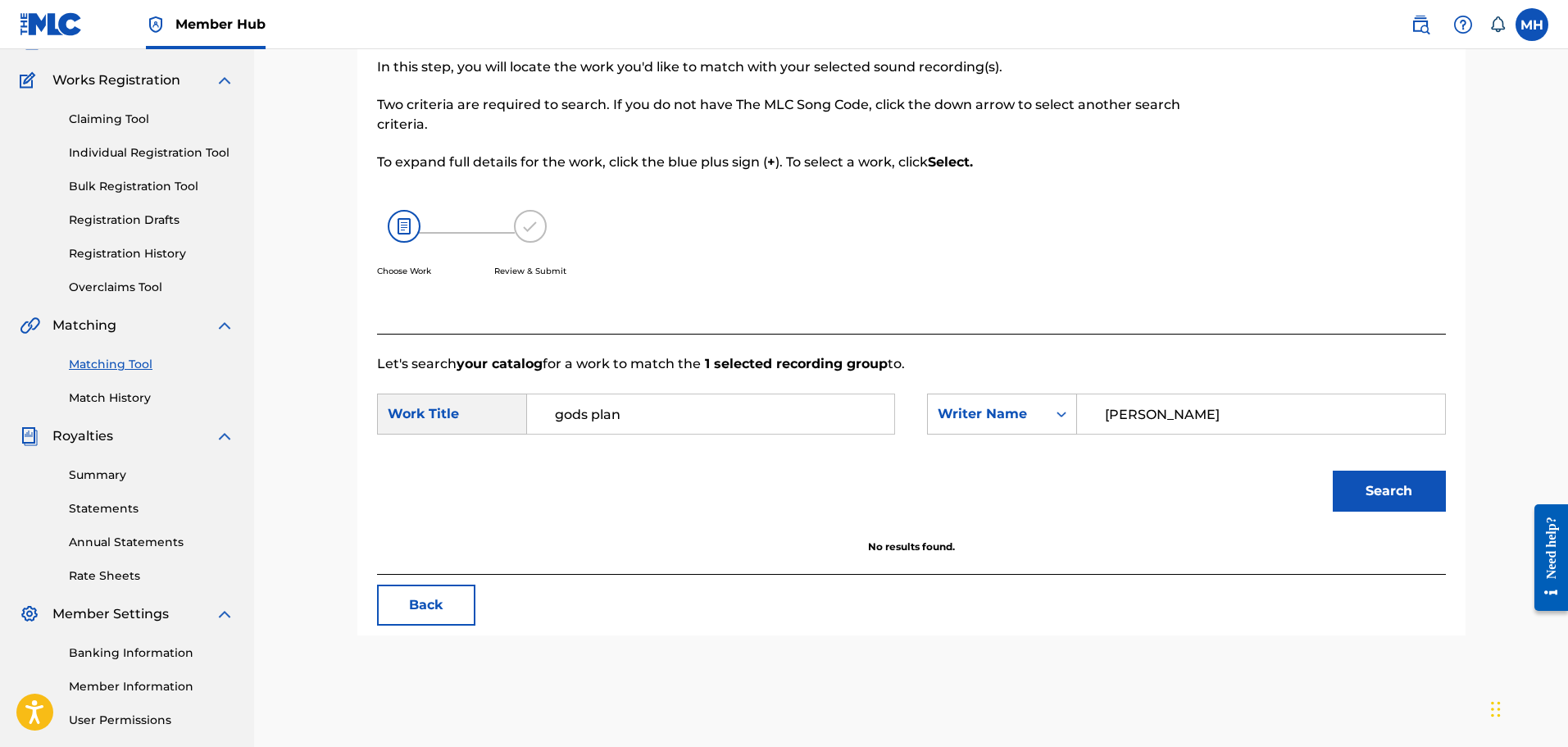
click at [1333, 471] on button "Search" at bounding box center [1390, 491] width 113 height 41
click at [102, 402] on link "Match History" at bounding box center [152, 398] width 166 height 18
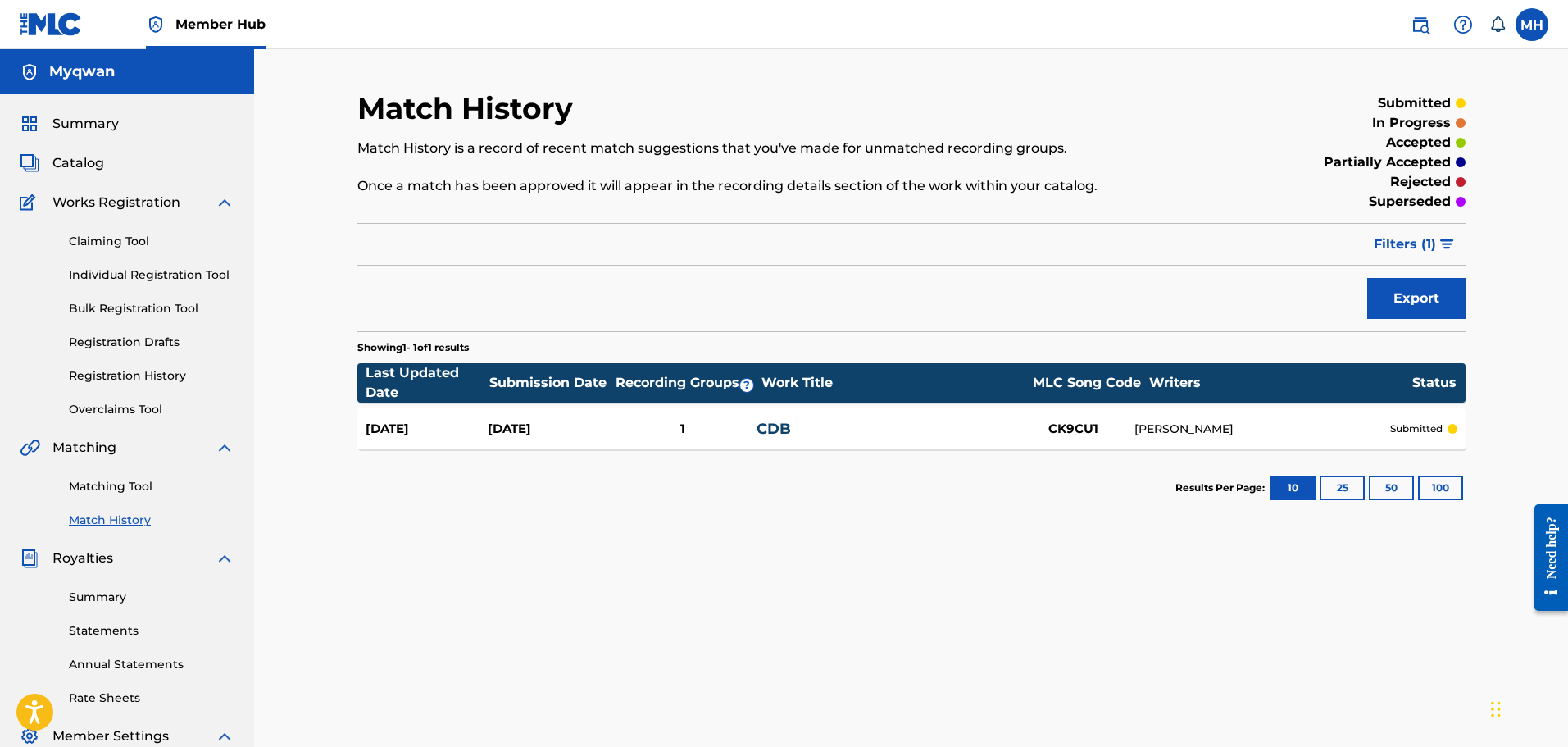
click at [97, 398] on div "Claiming Tool Individual Registration Tool Bulk Registration Tool Registration …" at bounding box center [126, 315] width 215 height 206
click at [96, 411] on link "Overclaims Tool" at bounding box center [152, 410] width 166 height 18
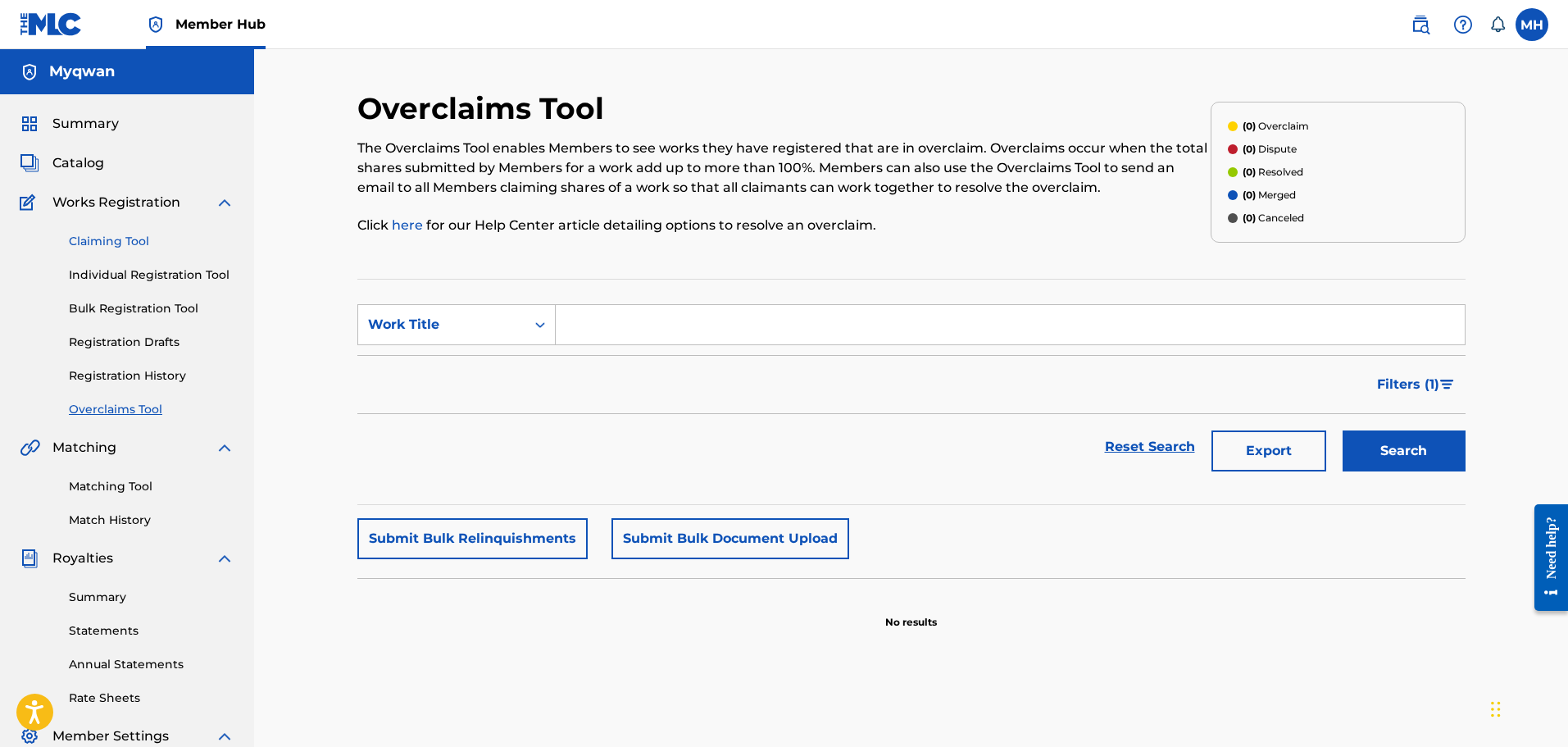
click at [132, 240] on link "Claiming Tool" at bounding box center [152, 242] width 166 height 18
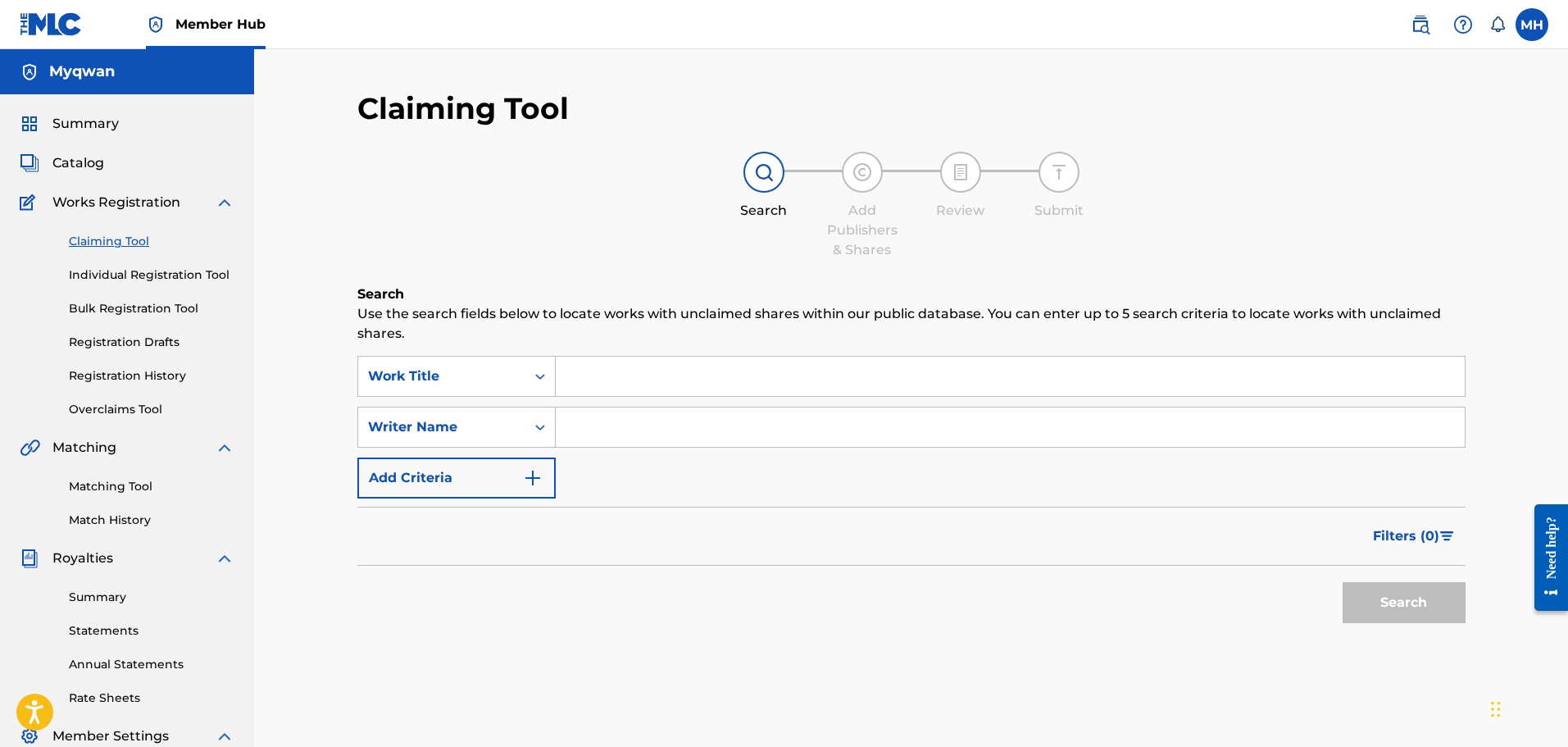
click at [652, 376] on input "Search Form" at bounding box center [1011, 376] width 909 height 40
type input "c"
click at [494, 450] on div "SearchWithCriteria7fadeefb-971f-414b-a7d5-d9a5ca7f9317 Work Title c SearchWithC…" at bounding box center [911, 427] width 1108 height 143
click at [608, 423] on input "Search Form" at bounding box center [1011, 427] width 909 height 40
type input "myqwan"
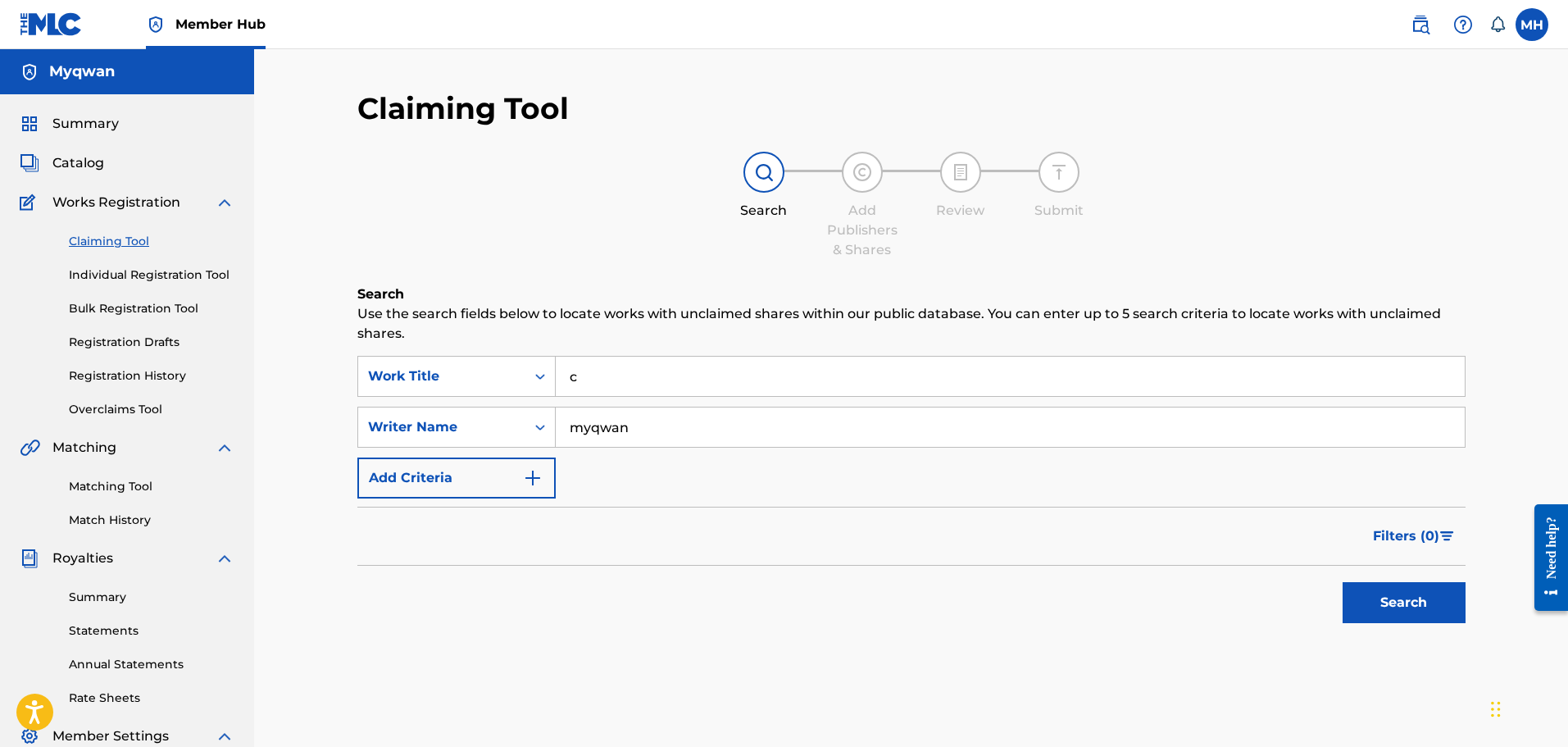
drag, startPoint x: 595, startPoint y: 363, endPoint x: 559, endPoint y: 367, distance: 36.2
click at [559, 367] on input "c" at bounding box center [1011, 376] width 909 height 40
click at [1343, 582] on button "Search" at bounding box center [1404, 602] width 123 height 41
click at [669, 439] on input "myqwan" at bounding box center [1011, 427] width 909 height 40
type input "[PERSON_NAME]"
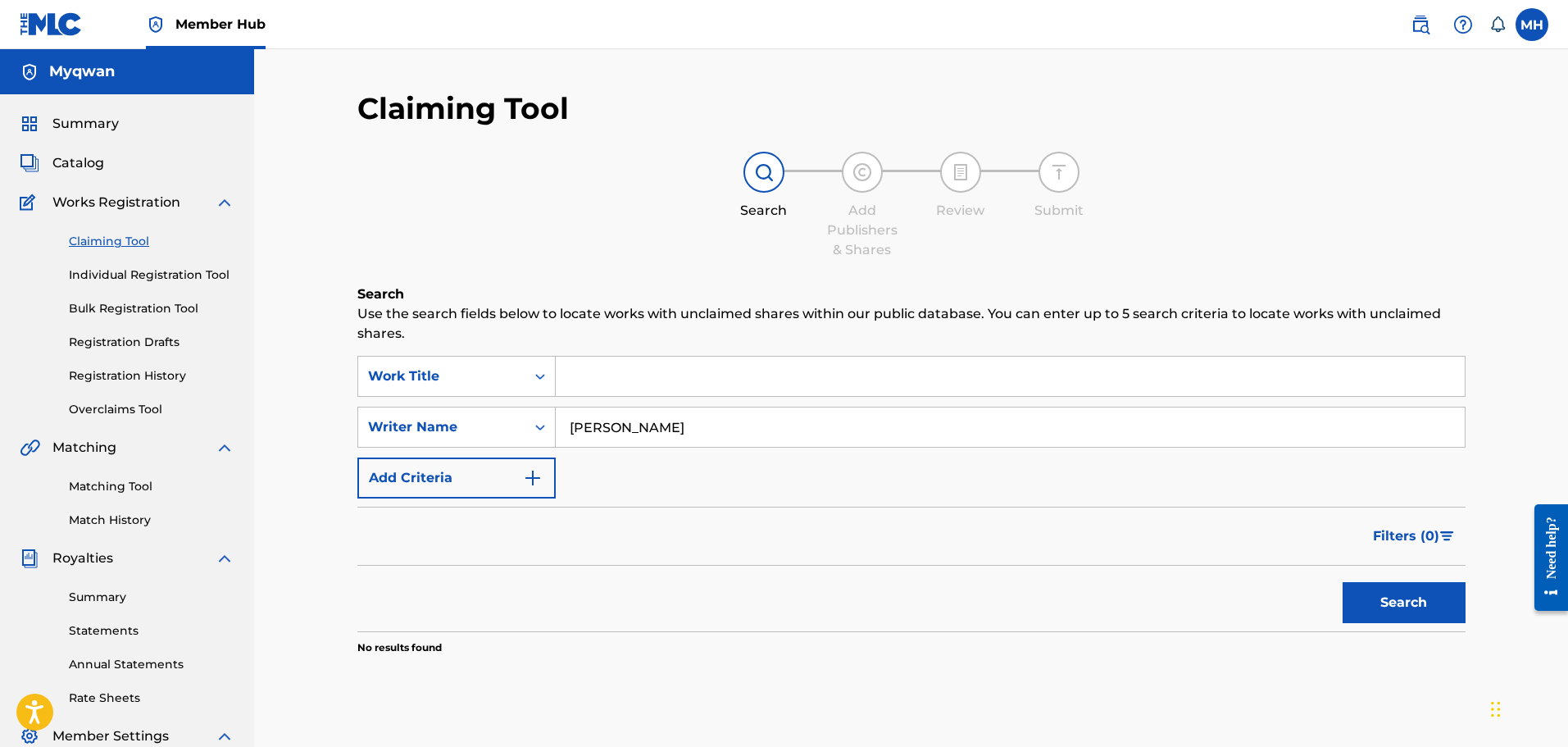
click at [1343, 582] on button "Search" at bounding box center [1404, 602] width 123 height 41
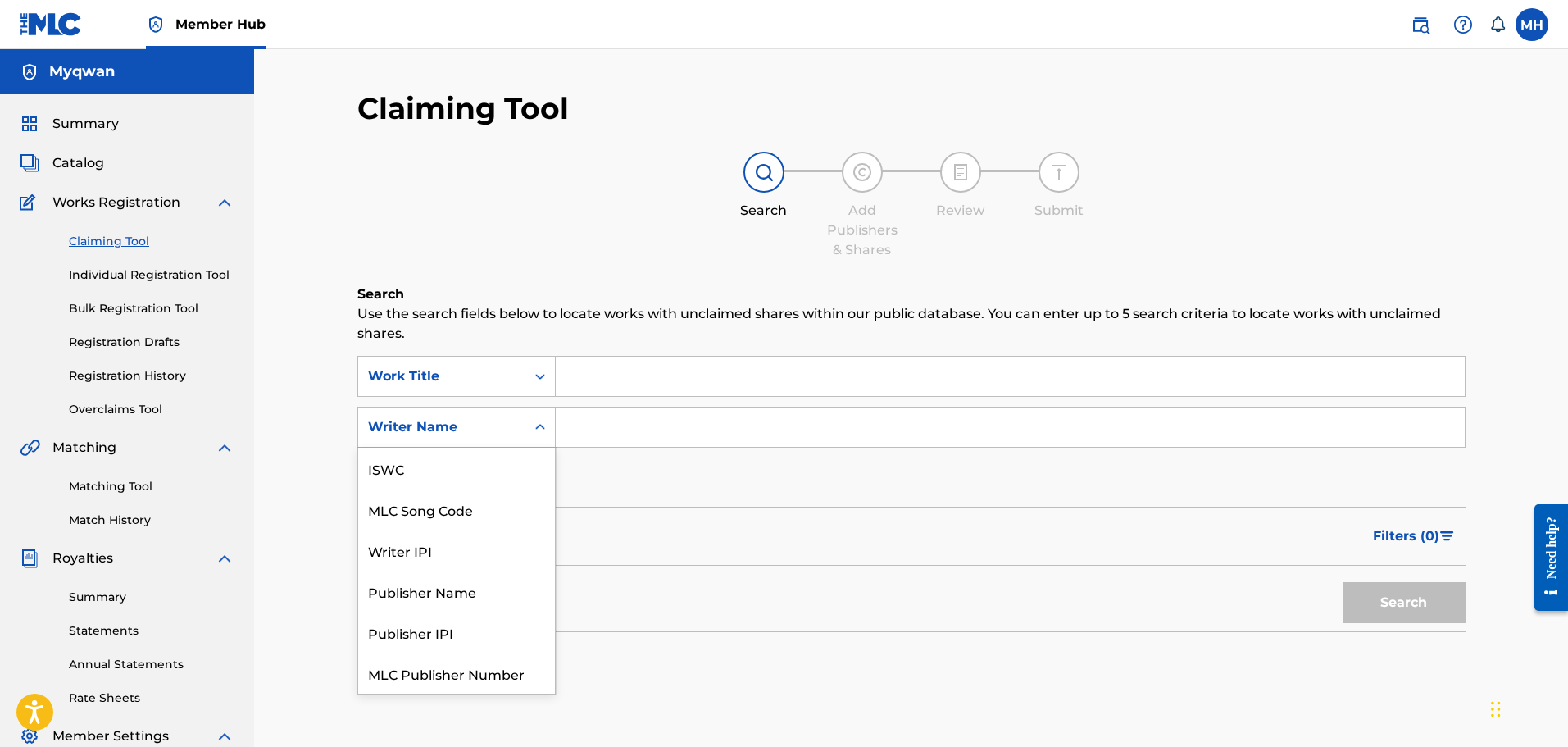
click at [502, 438] on div "Writer Name" at bounding box center [441, 426] width 167 height 31
click at [481, 548] on div "Publisher Name" at bounding box center [456, 550] width 197 height 41
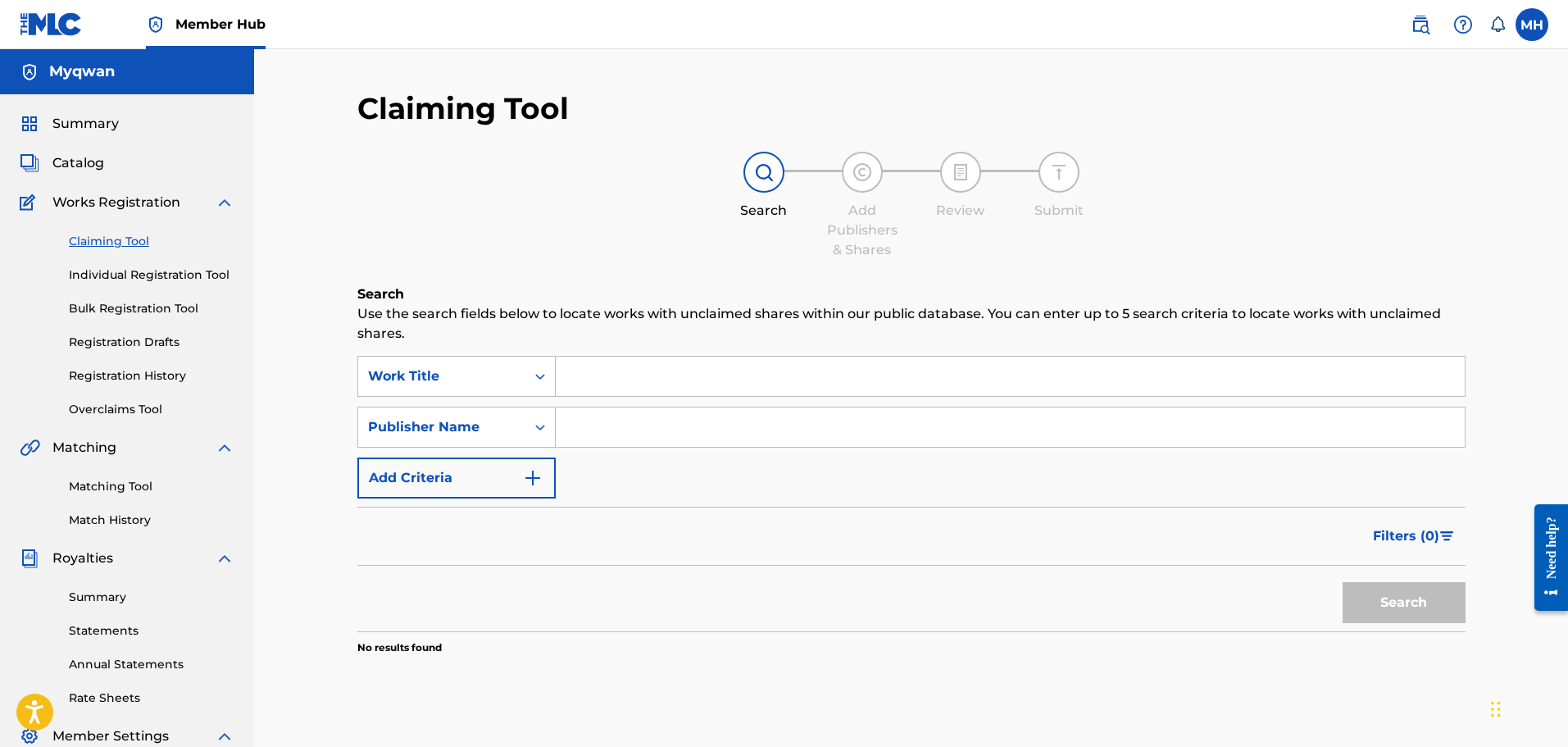
click at [602, 435] on input "Search Form" at bounding box center [1011, 427] width 909 height 40
type input "myqwan"
click at [1343, 582] on button "Search" at bounding box center [1404, 602] width 123 height 41
click at [142, 260] on div "Claiming Tool Individual Registration Tool Bulk Registration Tool Registration …" at bounding box center [126, 315] width 215 height 206
click at [155, 277] on link "Individual Registration Tool" at bounding box center [152, 275] width 166 height 18
